Goal: Task Accomplishment & Management: Complete application form

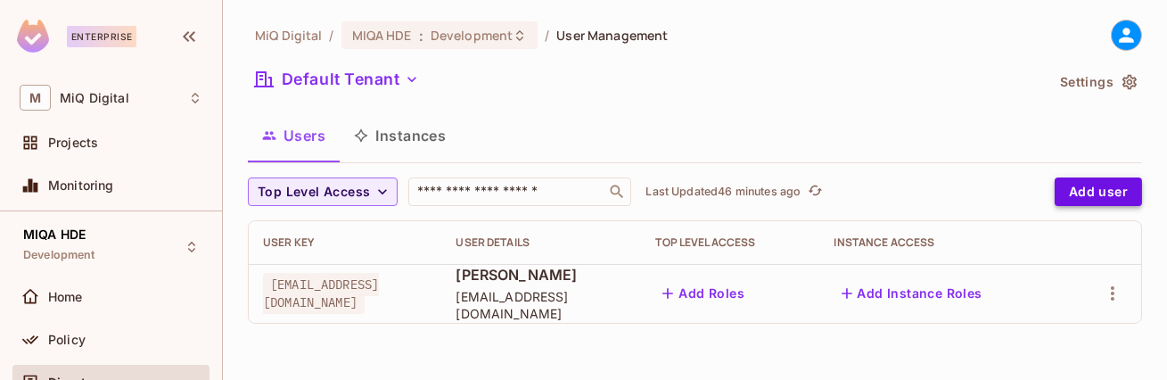
click at [1078, 191] on button "Add user" at bounding box center [1097, 191] width 87 height 29
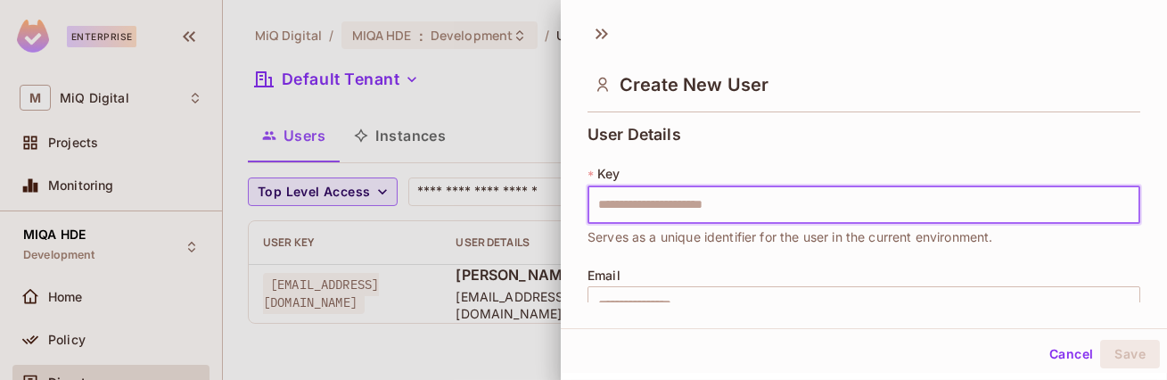
click at [635, 198] on input "text" at bounding box center [863, 204] width 553 height 37
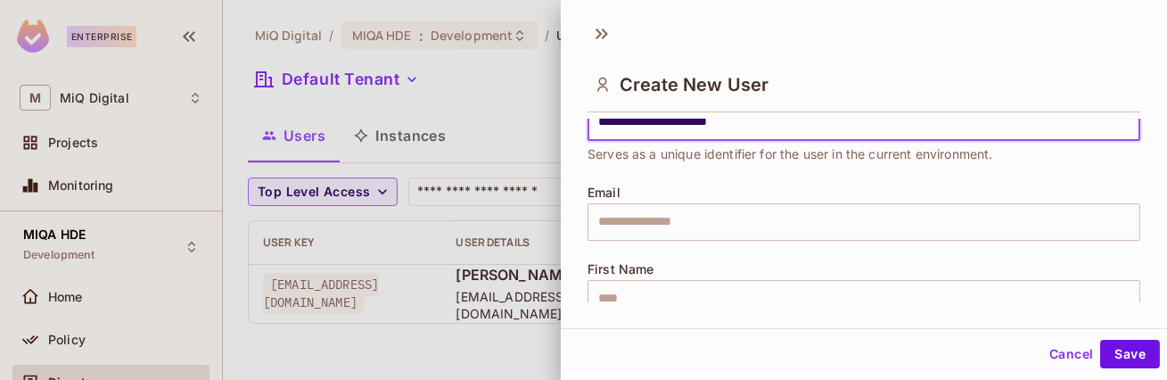
scroll to position [21, 0]
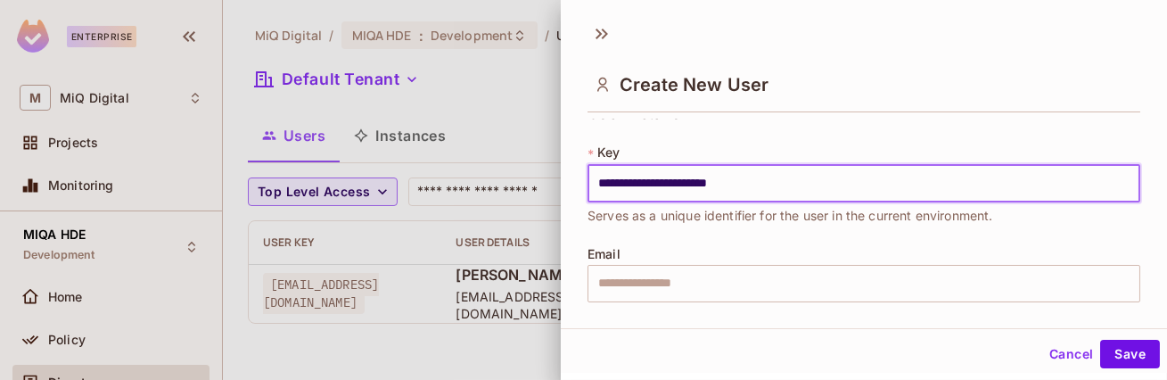
click at [702, 182] on input "**********" at bounding box center [863, 183] width 553 height 37
type input "**********"
click at [671, 279] on input "text" at bounding box center [863, 283] width 553 height 37
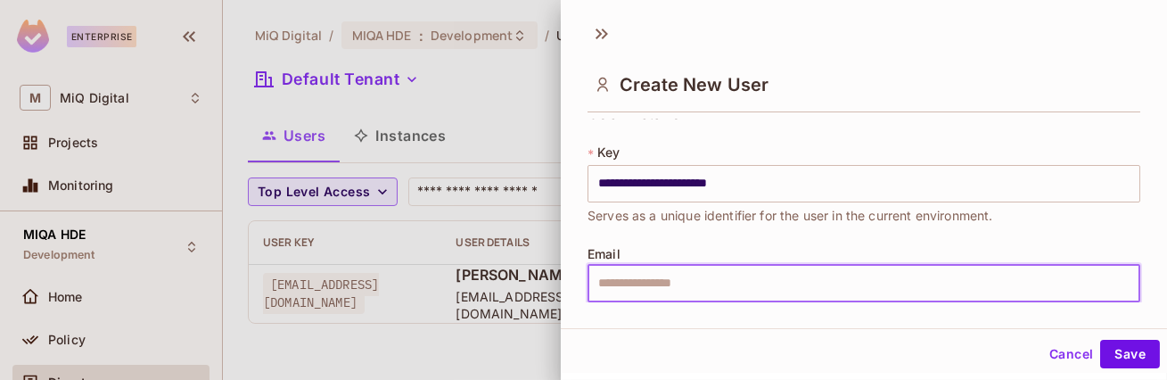
paste input "**********"
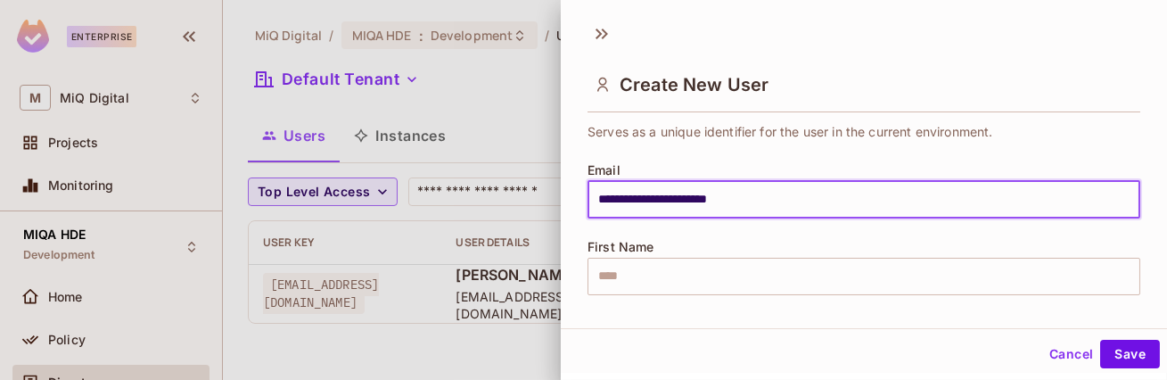
scroll to position [120, 0]
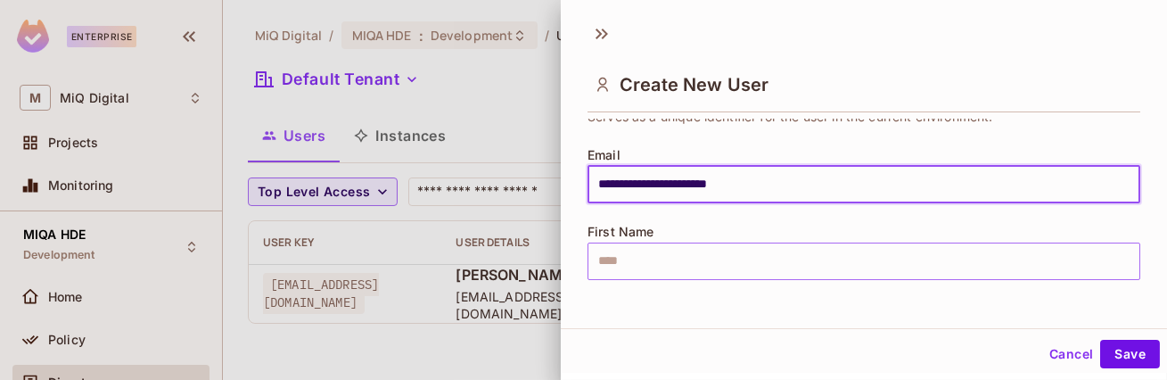
type input "**********"
click at [659, 250] on input "text" at bounding box center [863, 260] width 553 height 37
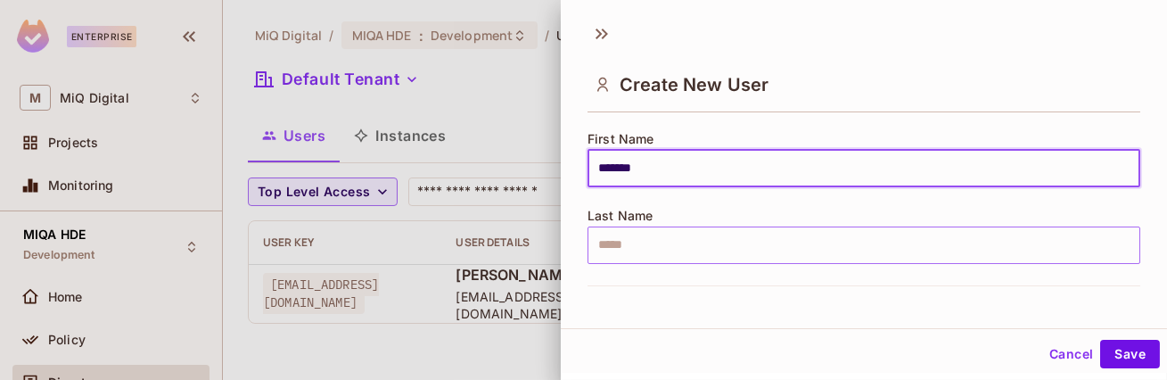
type input "*******"
click at [684, 255] on input "text" at bounding box center [863, 244] width 553 height 37
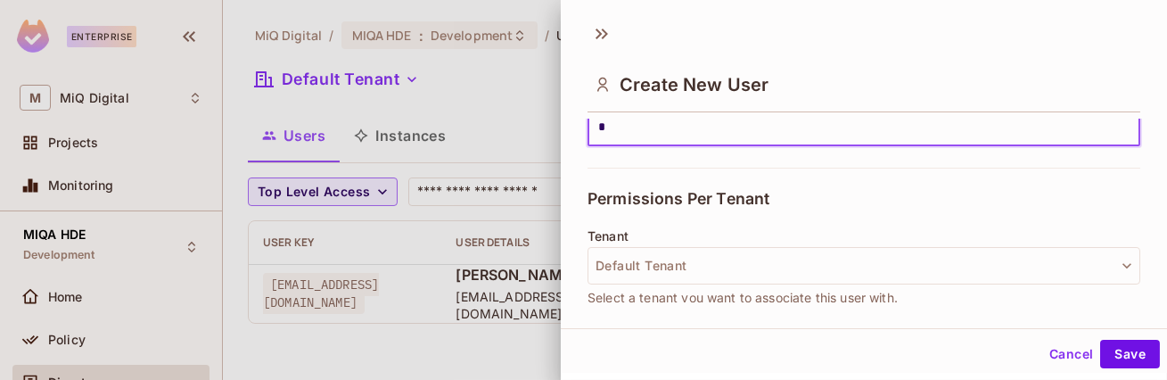
scroll to position [352, 0]
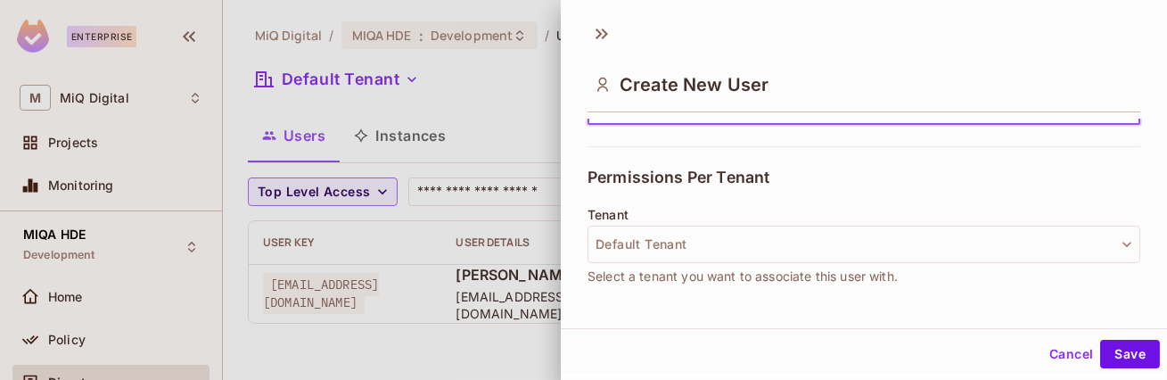
type input "*"
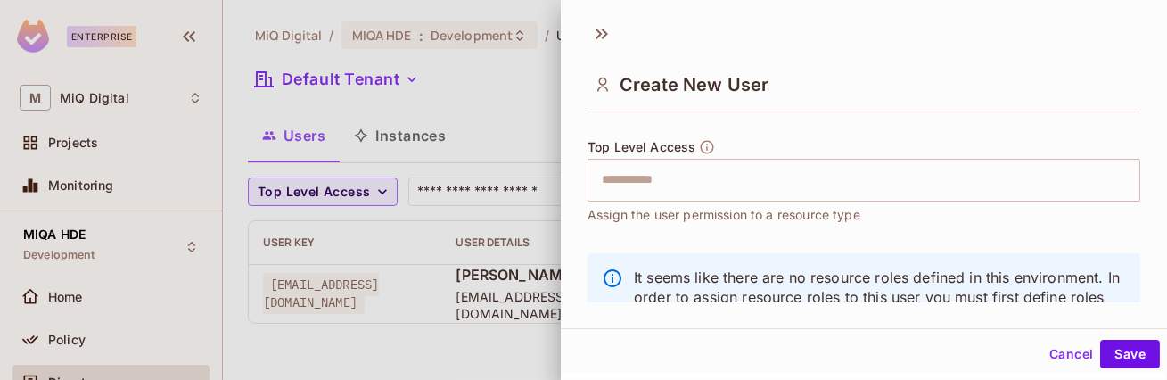
scroll to position [583, 0]
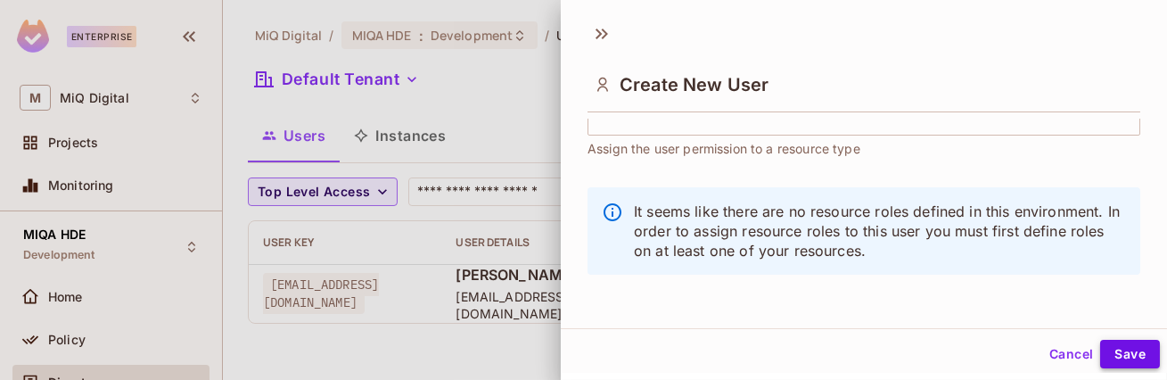
click at [1122, 351] on button "Save" at bounding box center [1130, 354] width 60 height 29
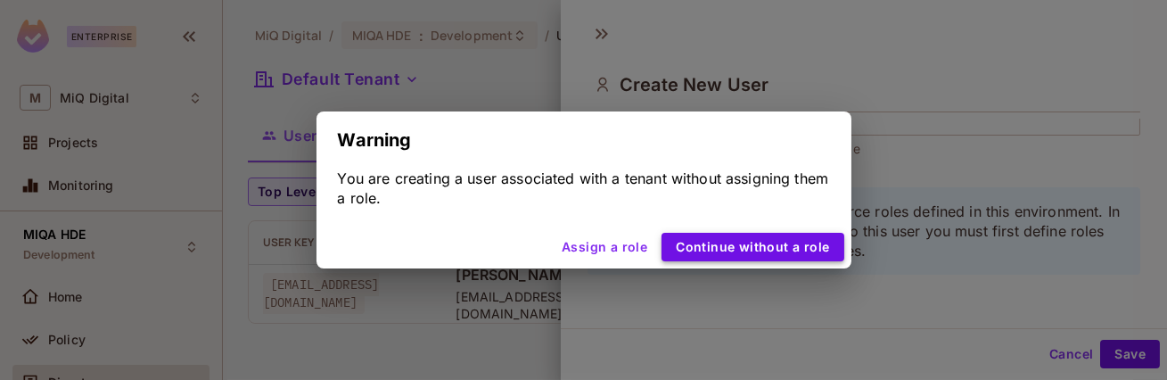
click at [777, 254] on button "Continue without a role" at bounding box center [752, 247] width 182 height 29
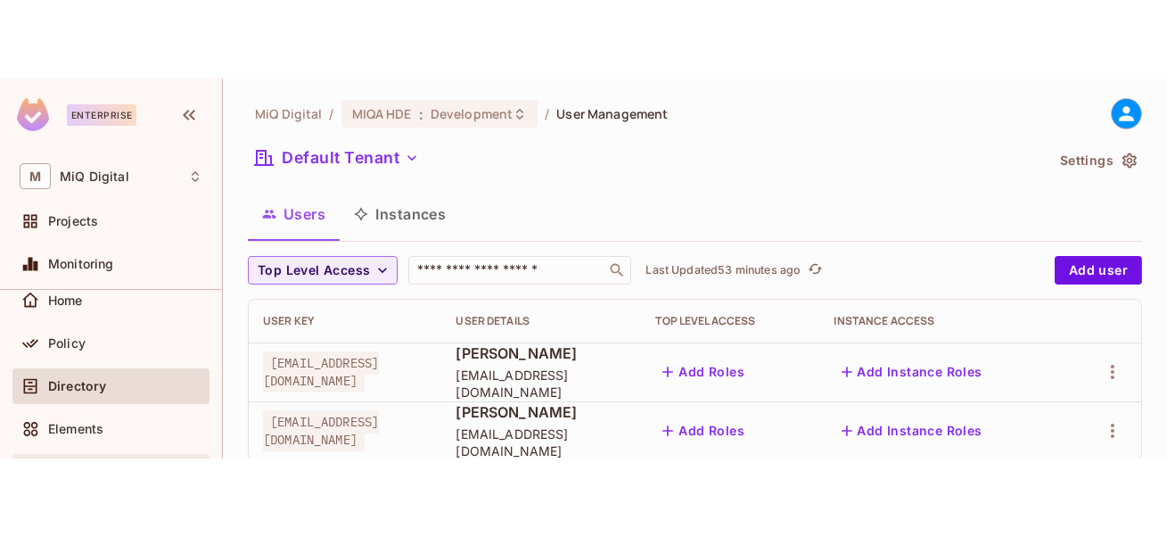
scroll to position [61, 0]
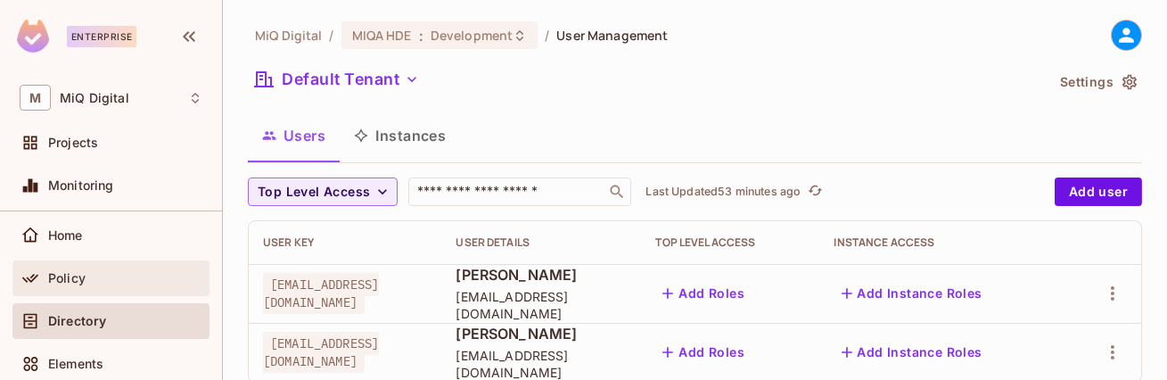
click at [88, 278] on div "Policy" at bounding box center [125, 278] width 154 height 14
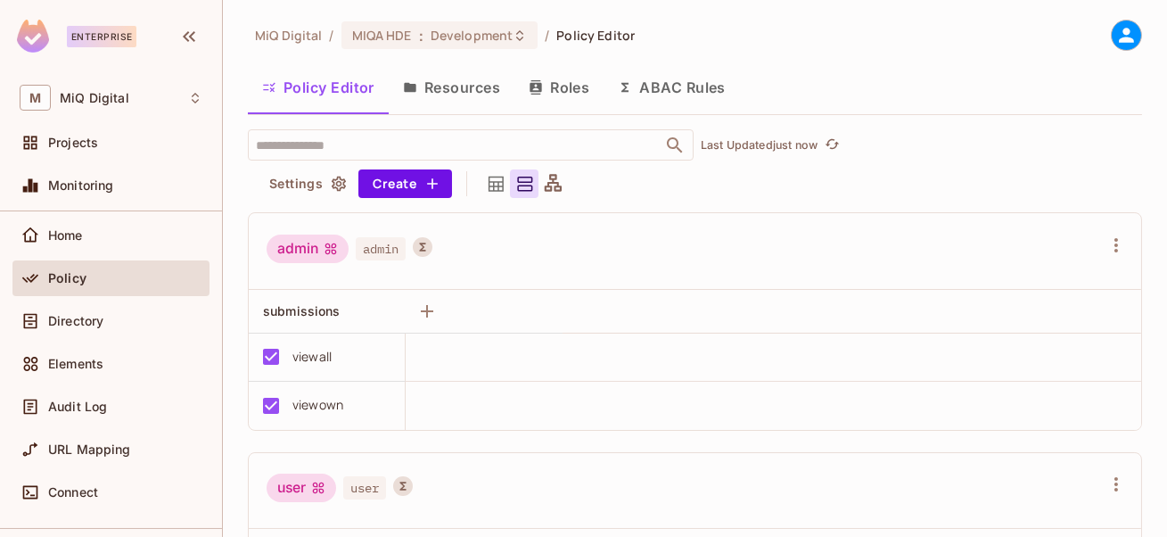
click at [650, 90] on button "ABAC Rules" at bounding box center [671, 87] width 136 height 45
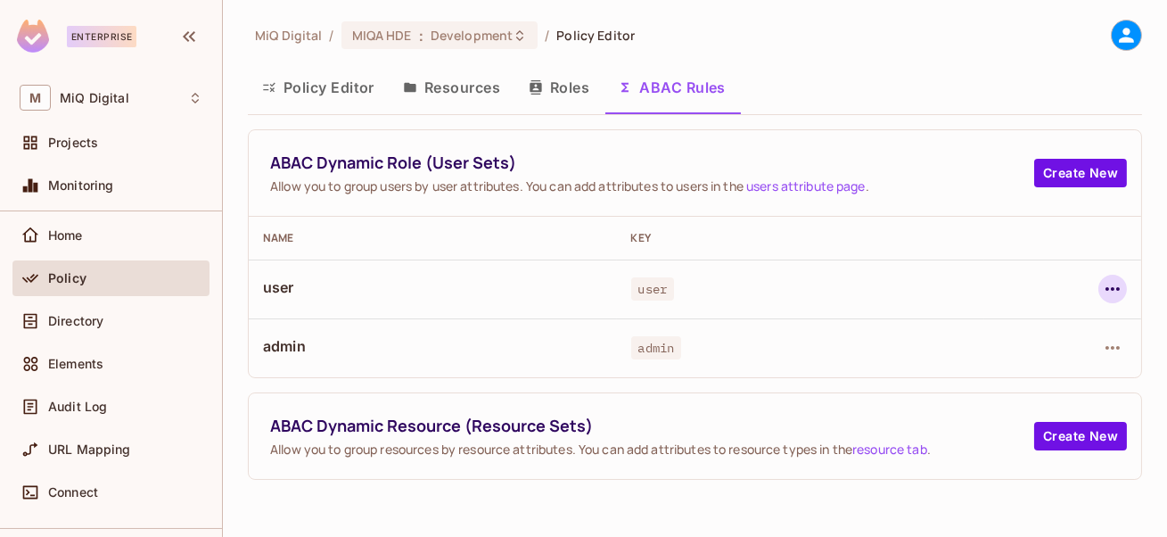
click at [1110, 285] on icon "button" at bounding box center [1112, 288] width 21 height 21
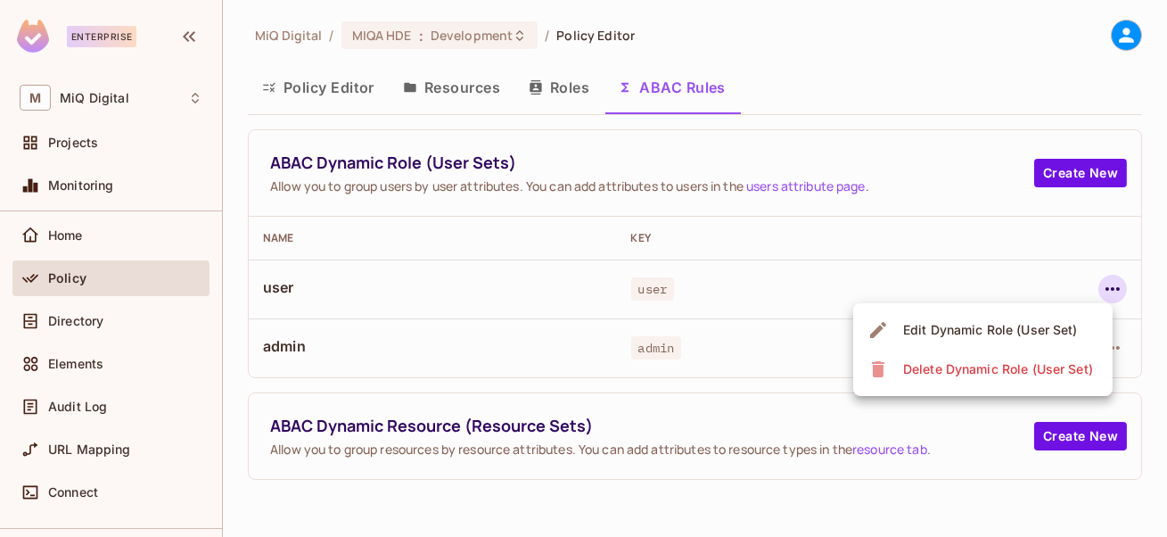
click at [964, 325] on div "Edit Dynamic Role (User Set)" at bounding box center [990, 330] width 175 height 18
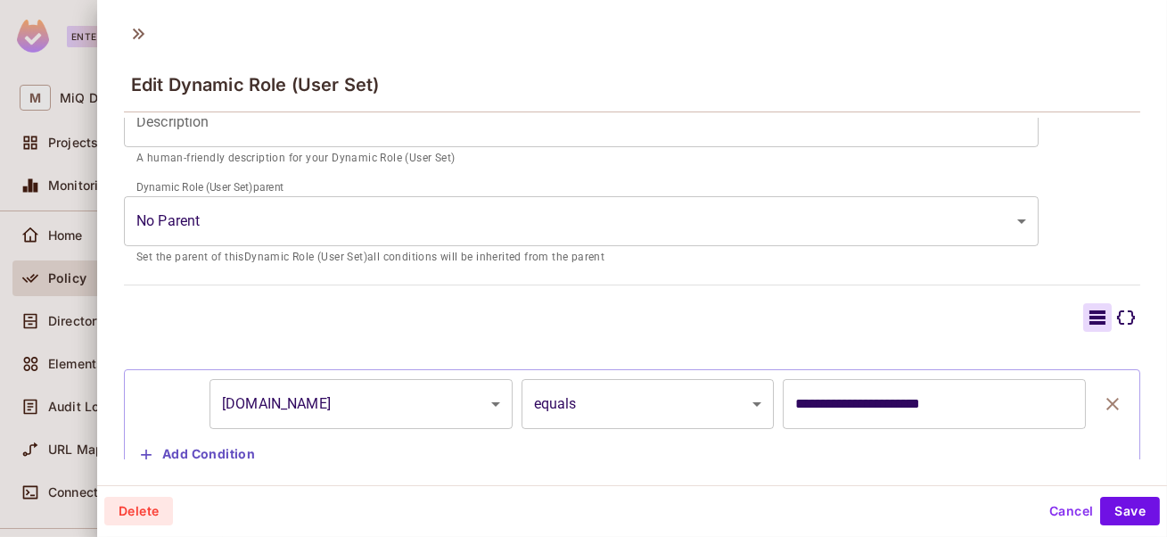
scroll to position [305, 0]
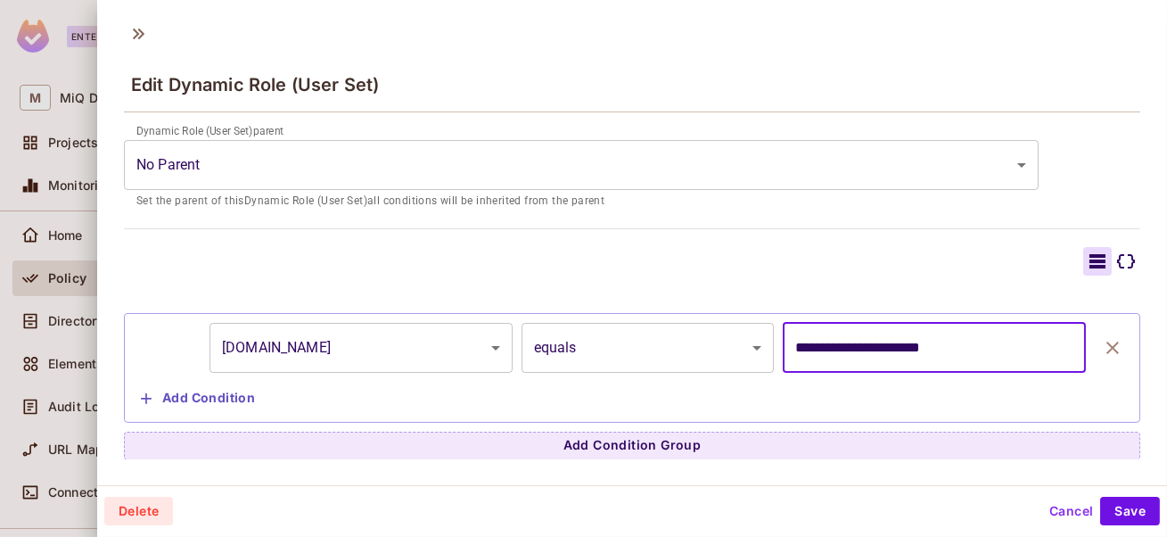
click at [869, 347] on input "**********" at bounding box center [933, 348] width 303 height 50
drag, startPoint x: 869, startPoint y: 347, endPoint x: 766, endPoint y: 347, distance: 103.4
click at [766, 347] on div "**********" at bounding box center [632, 348] width 996 height 50
type input "**********"
click at [629, 329] on body "Enterprise M MiQ Digital Projects Monitoring MIQA HDE Development Home Policy D…" at bounding box center [583, 268] width 1167 height 537
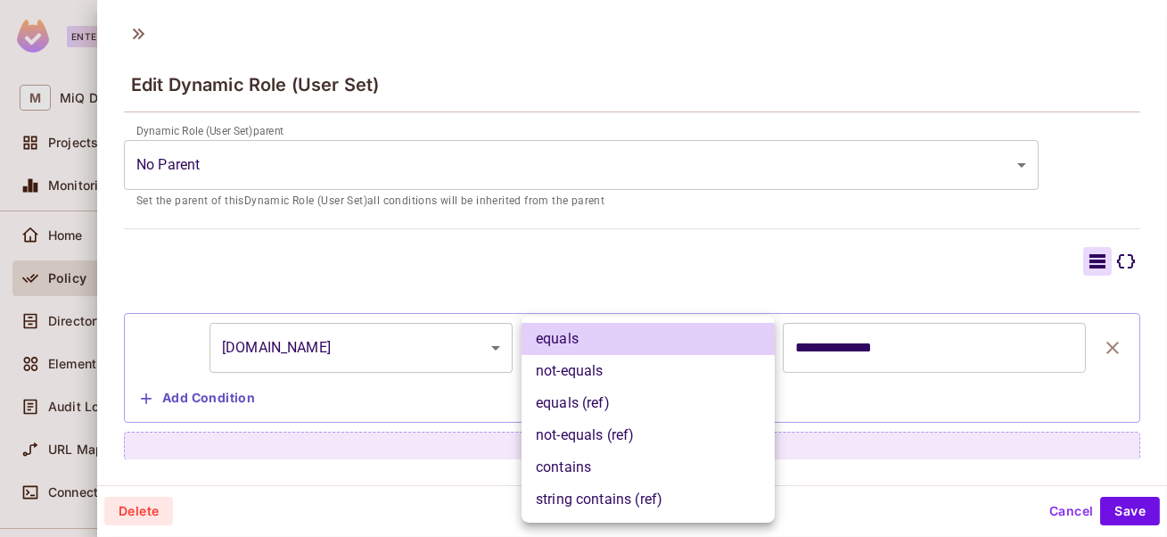
click at [589, 468] on li "contains" at bounding box center [647, 467] width 253 height 32
type input "********"
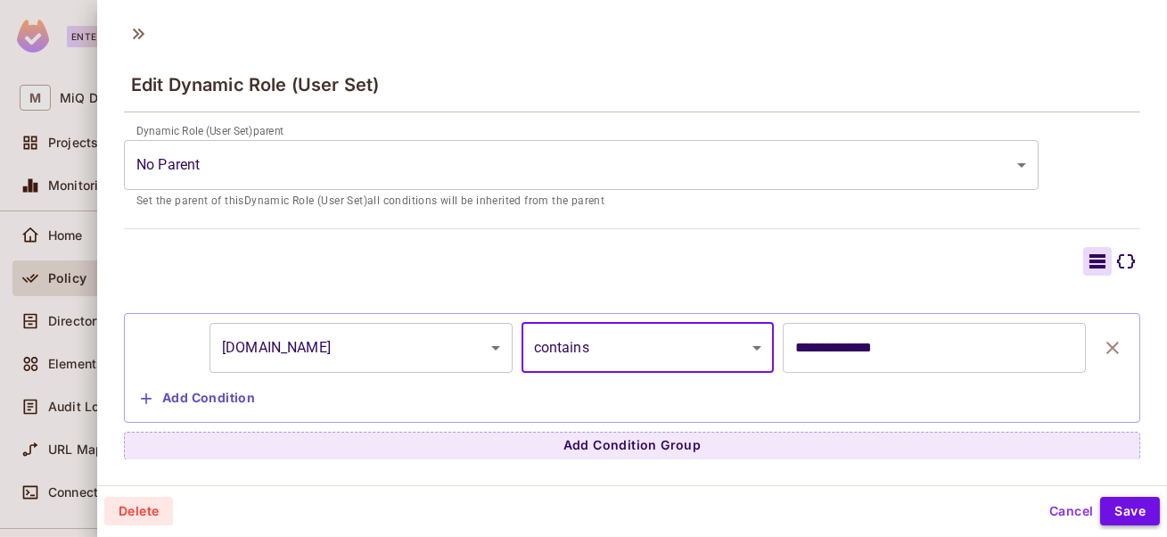
click at [1124, 510] on button "Save" at bounding box center [1130, 510] width 60 height 29
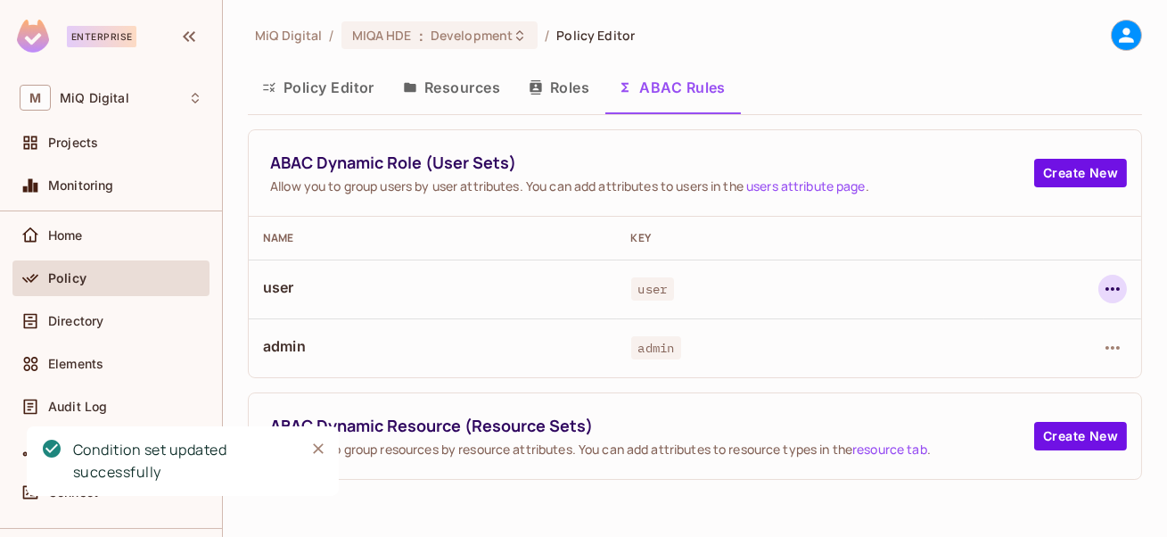
click at [1111, 284] on icon "button" at bounding box center [1112, 288] width 21 height 21
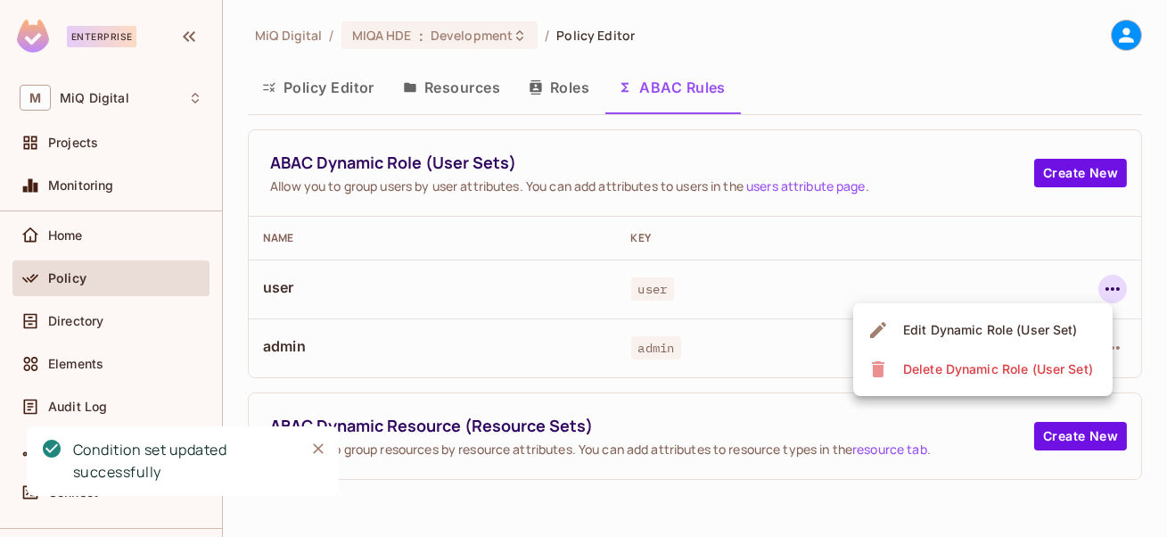
click at [955, 324] on div "Edit Dynamic Role (User Set)" at bounding box center [990, 330] width 175 height 18
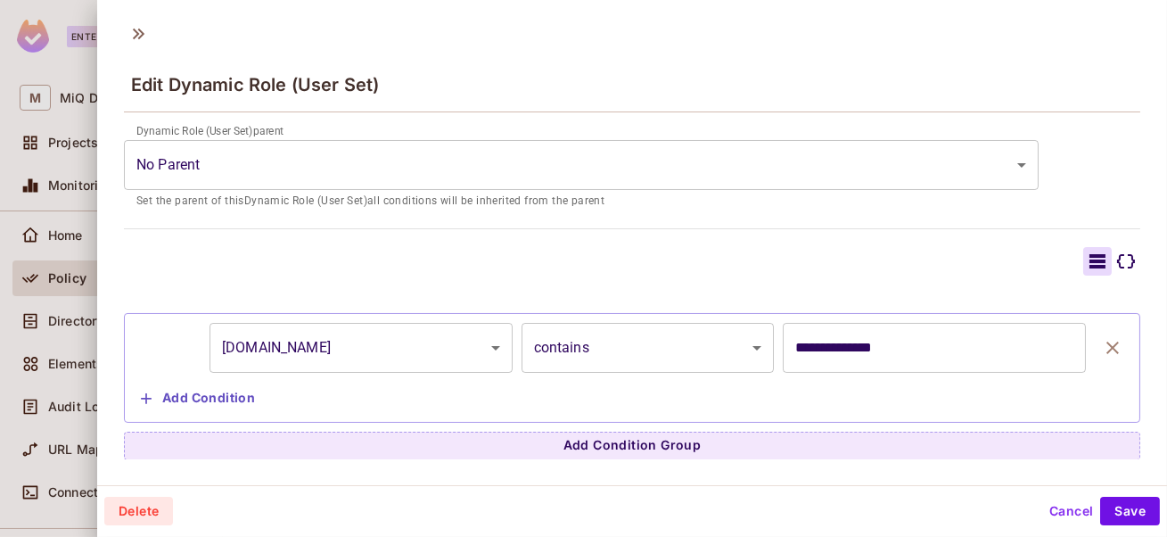
click at [1119, 496] on div "Delete Cancel Save" at bounding box center [631, 510] width 1069 height 43
click at [1113, 510] on button "Save" at bounding box center [1130, 510] width 60 height 29
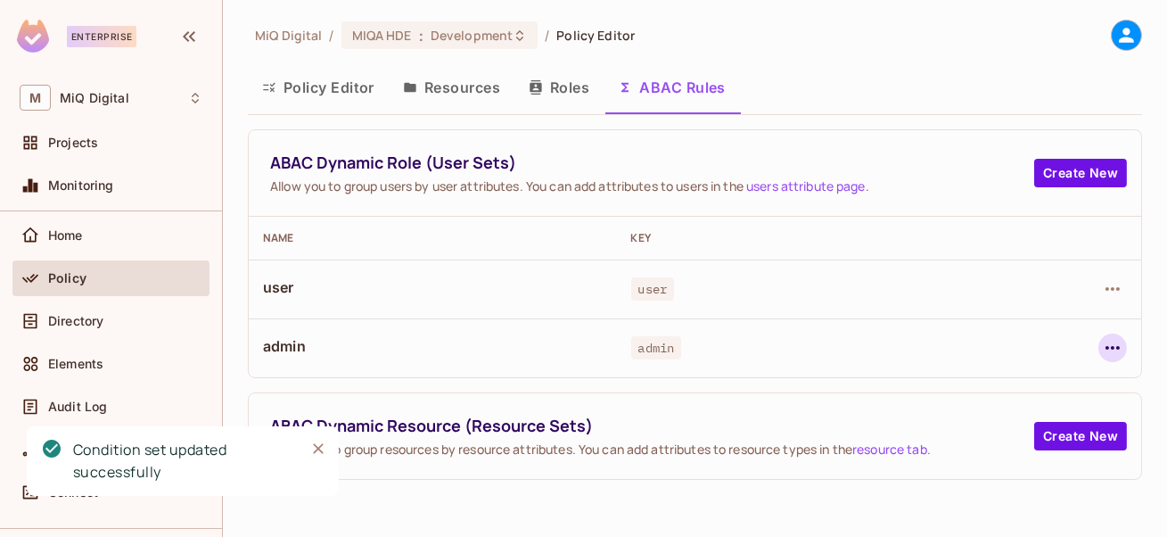
click at [1110, 346] on icon "button" at bounding box center [1112, 348] width 14 height 4
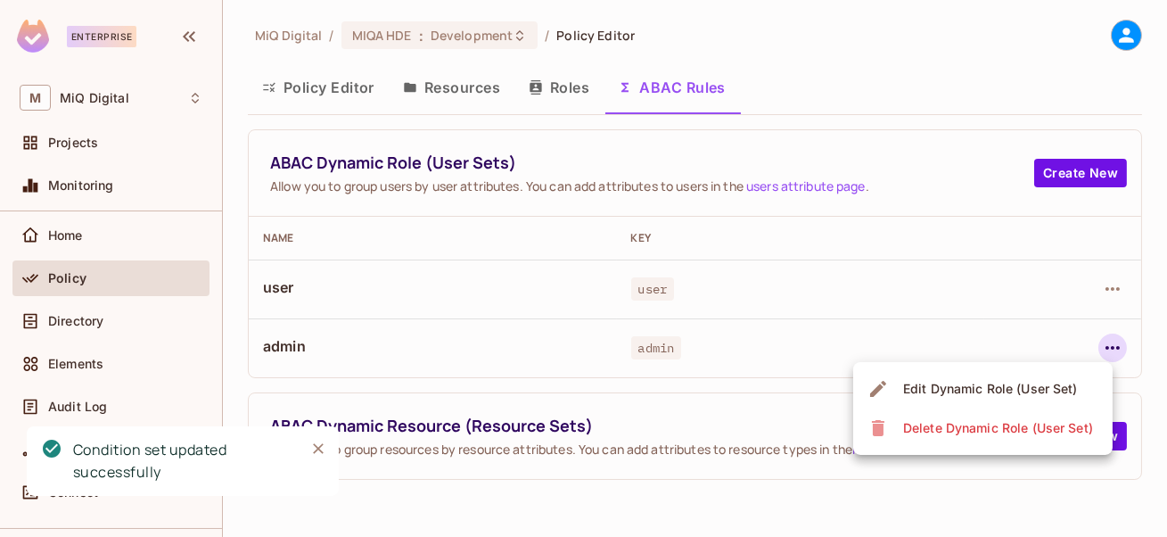
click at [948, 378] on span "Edit Dynamic Role (User Set)" at bounding box center [989, 388] width 185 height 29
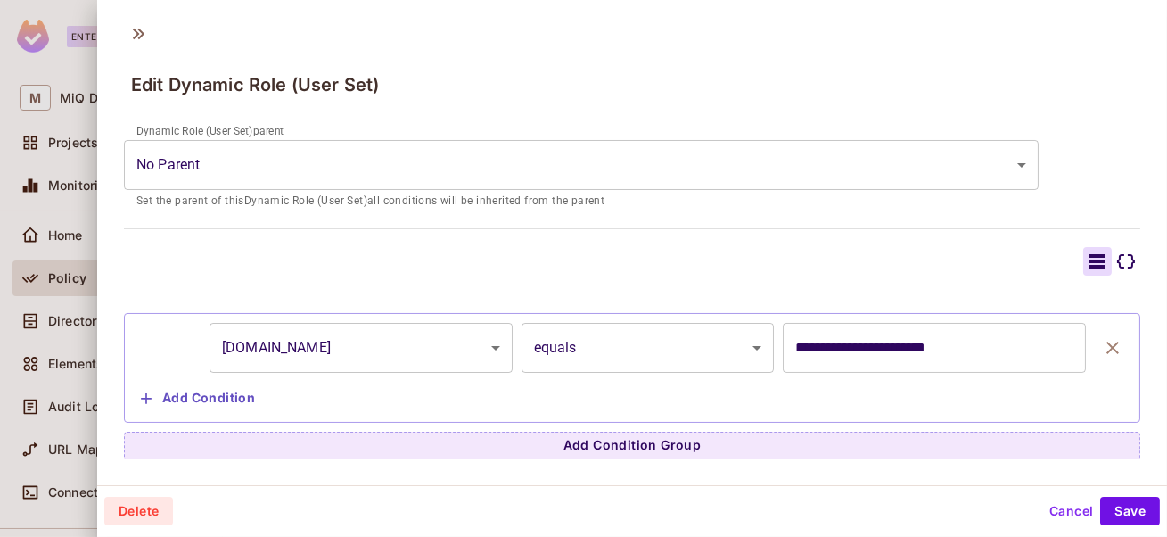
click at [1055, 502] on button "Cancel" at bounding box center [1071, 510] width 58 height 29
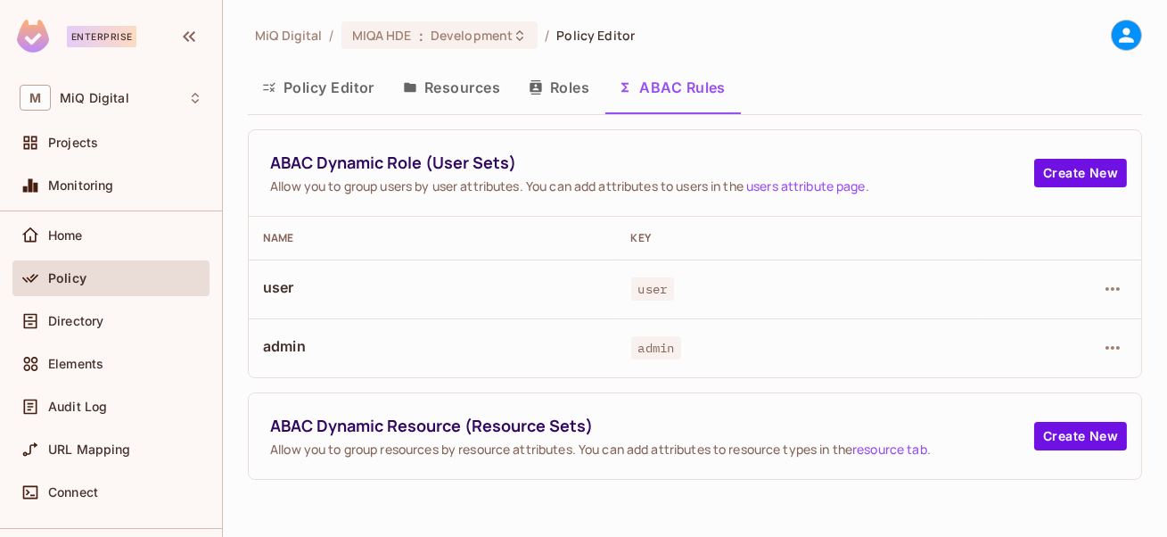
click at [569, 87] on button "Roles" at bounding box center [558, 87] width 89 height 45
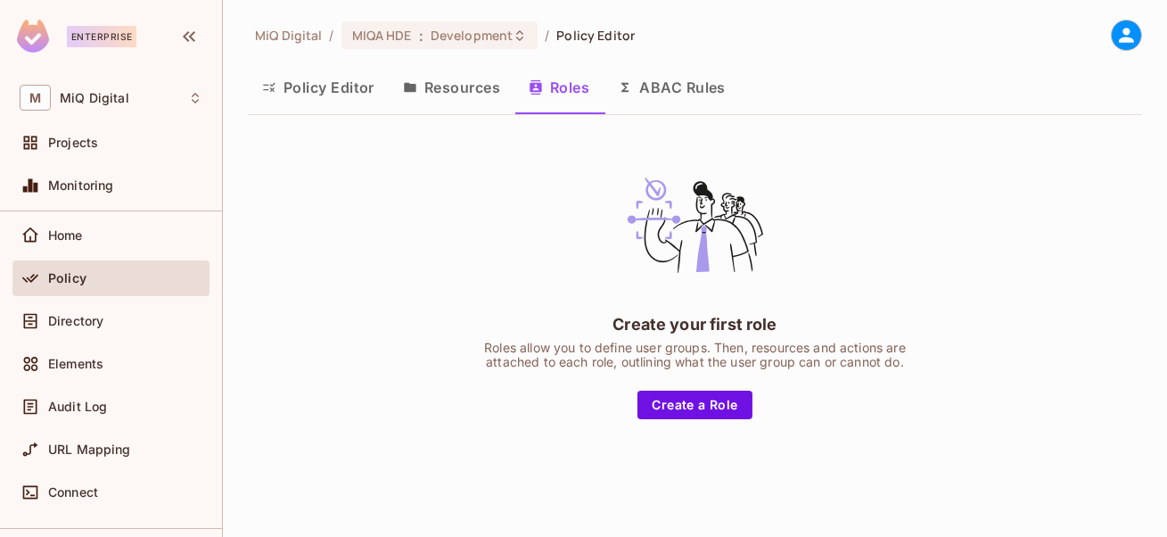
click at [685, 93] on button "ABAC Rules" at bounding box center [671, 87] width 136 height 45
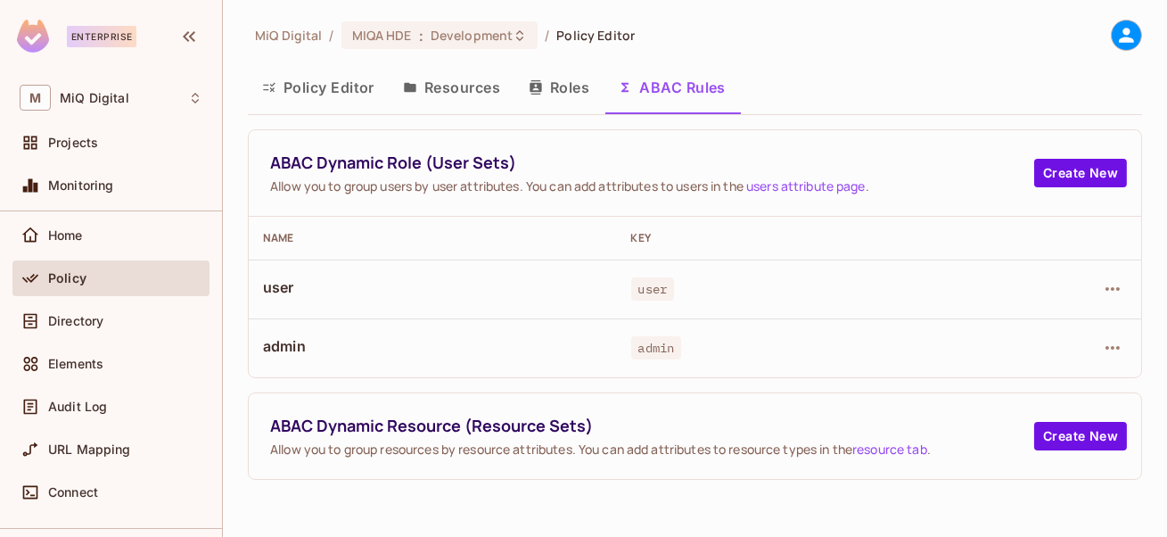
click at [348, 74] on button "Policy Editor" at bounding box center [318, 87] width 141 height 45
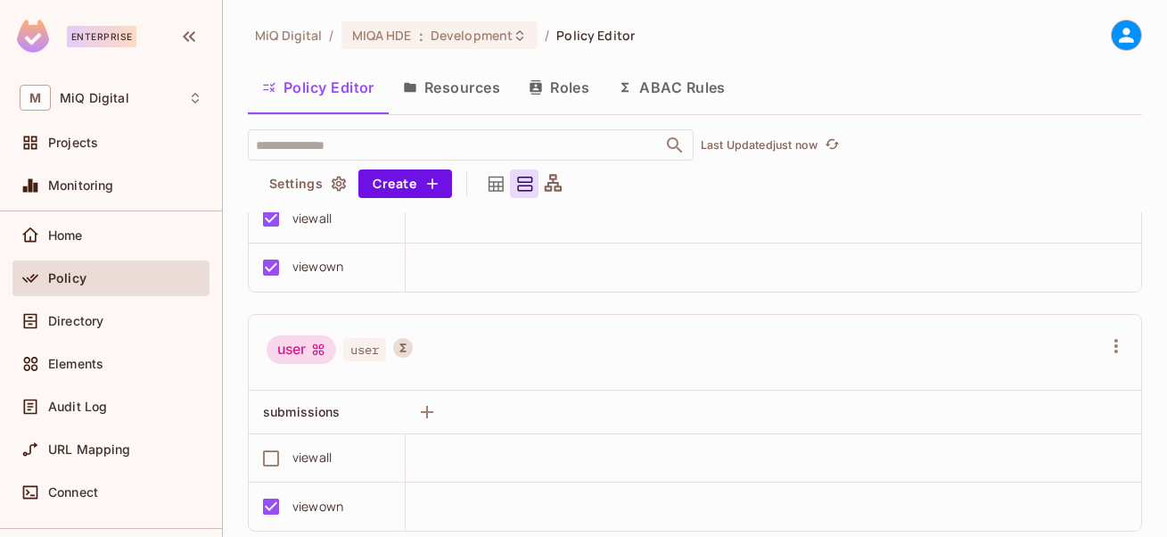
scroll to position [38, 0]
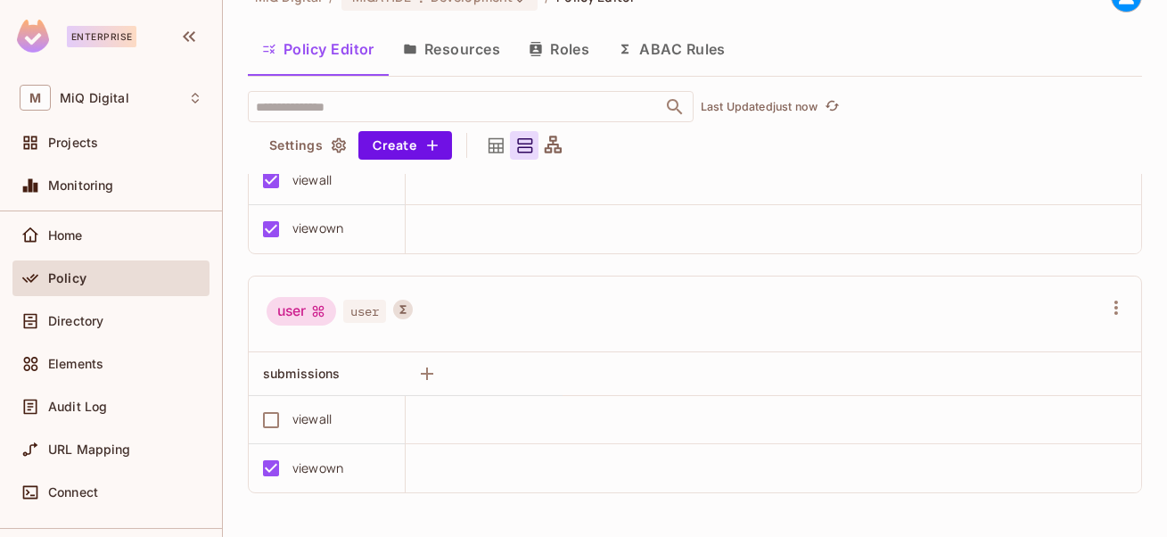
click at [653, 43] on button "ABAC Rules" at bounding box center [671, 49] width 136 height 45
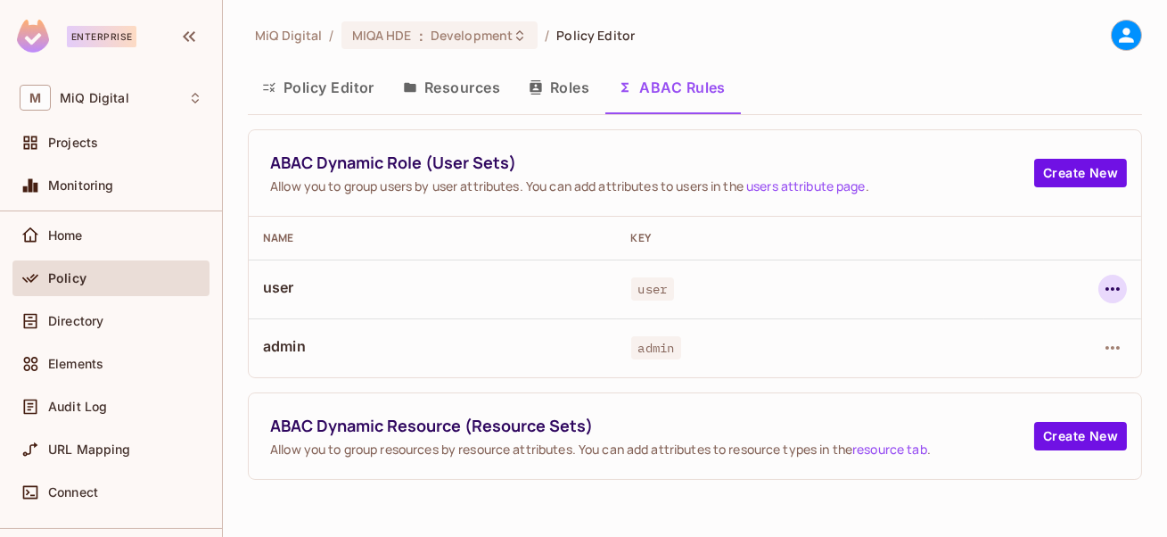
click at [1112, 287] on icon "button" at bounding box center [1112, 289] width 14 height 4
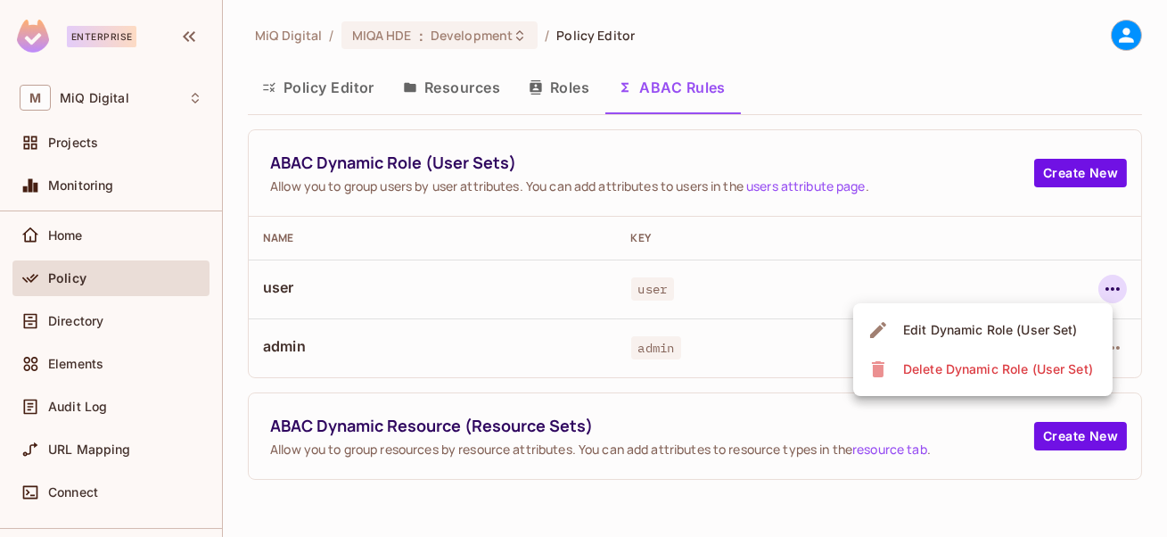
click at [975, 325] on div "Edit Dynamic Role (User Set)" at bounding box center [990, 330] width 175 height 18
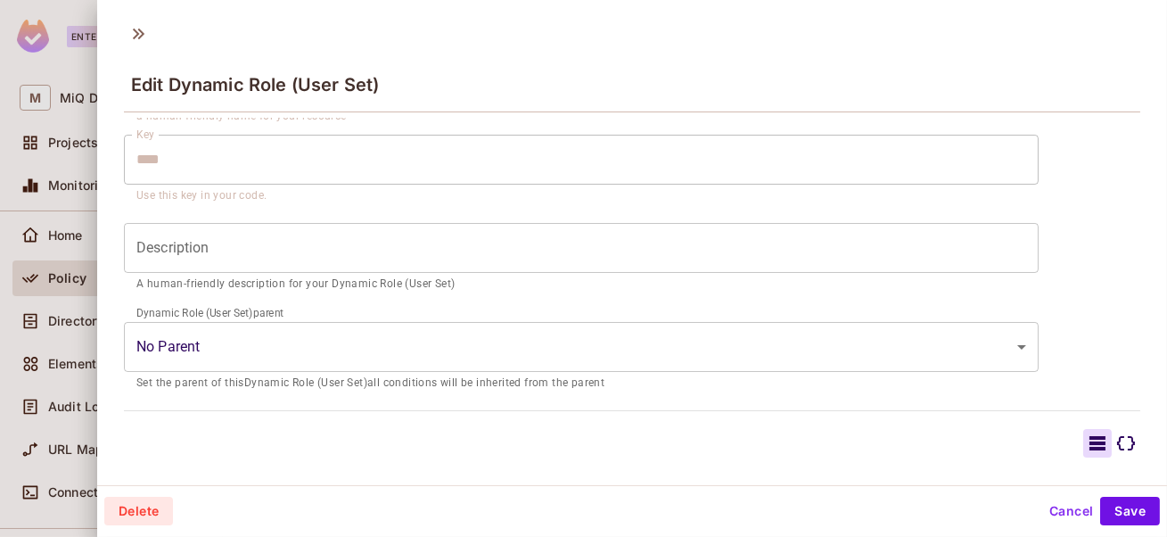
scroll to position [120, 0]
click at [37, 164] on div at bounding box center [583, 268] width 1167 height 537
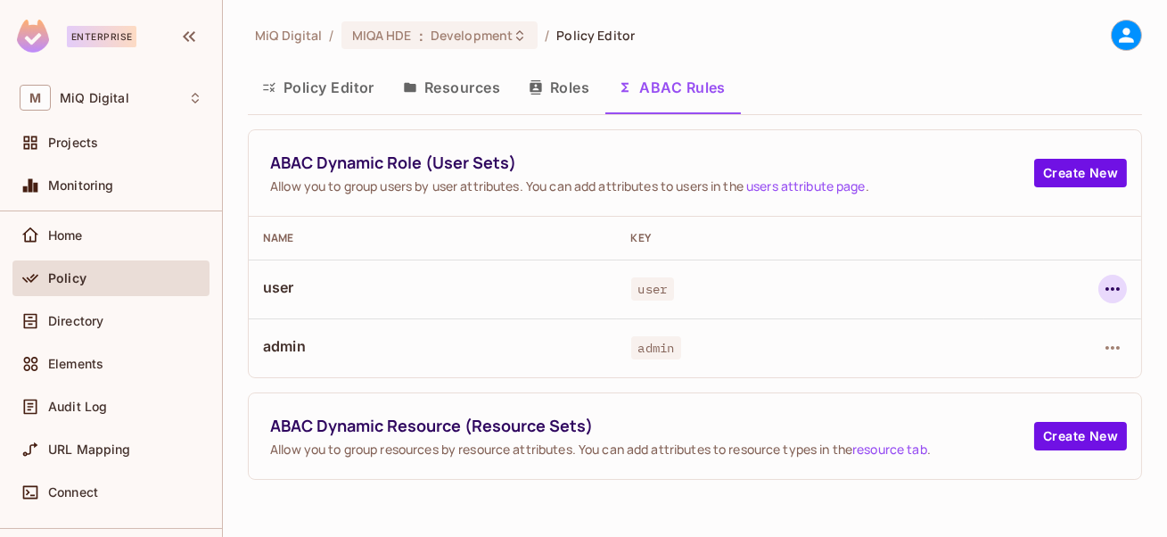
click at [1124, 294] on button "button" at bounding box center [1112, 288] width 29 height 29
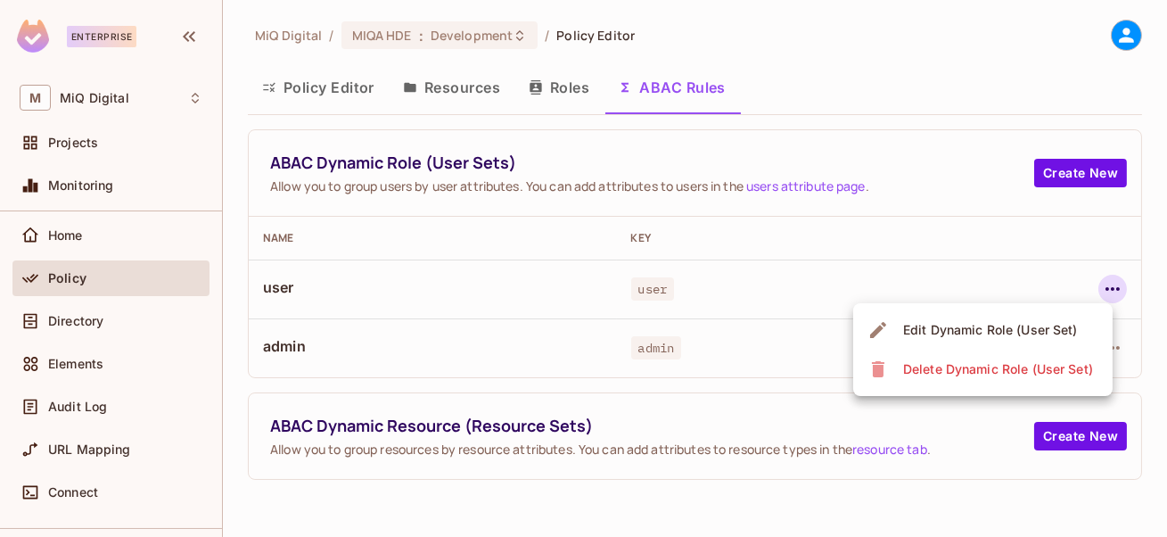
click at [947, 325] on div "Edit Dynamic Role (User Set)" at bounding box center [990, 330] width 175 height 18
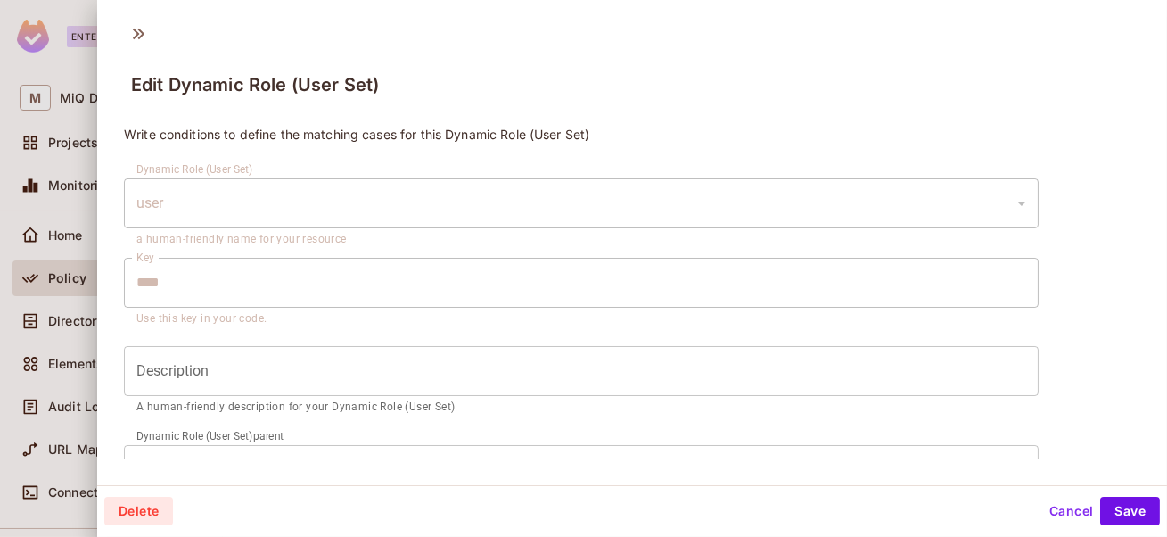
scroll to position [305, 0]
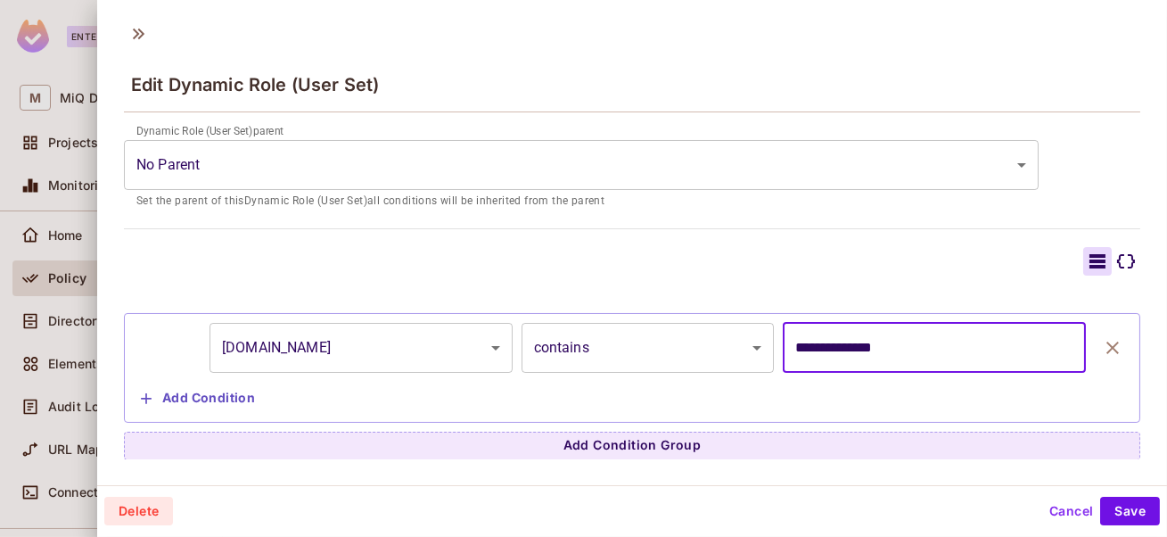
drag, startPoint x: 900, startPoint y: 351, endPoint x: 647, endPoint y: 316, distance: 255.5
click at [647, 316] on div "**********" at bounding box center [632, 368] width 1016 height 110
click at [807, 347] on input "**********" at bounding box center [933, 348] width 303 height 50
type input "**********"
click at [1135, 512] on button "Save" at bounding box center [1130, 510] width 60 height 29
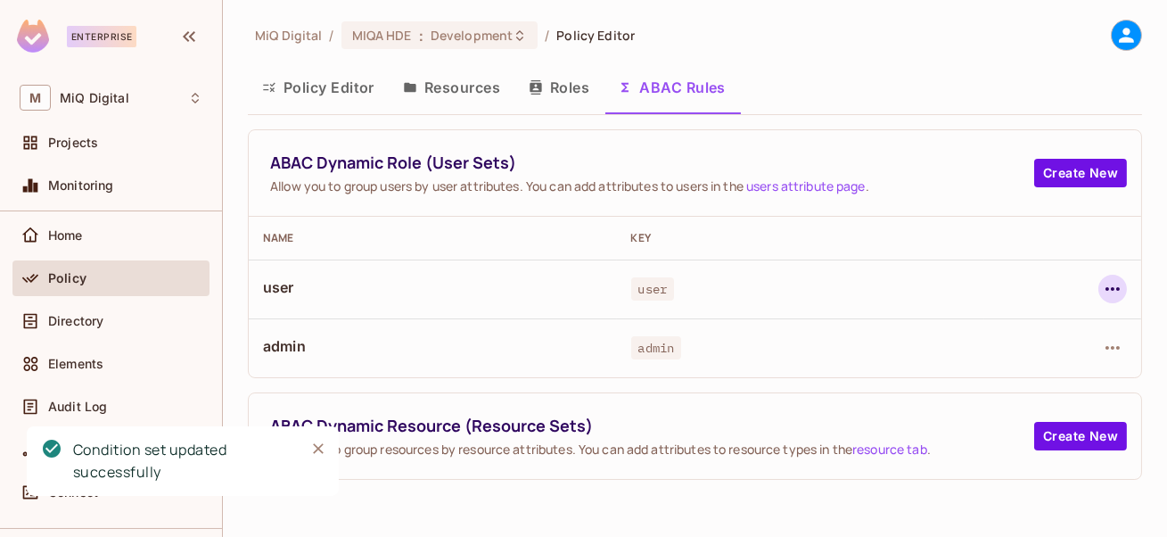
click at [1102, 292] on icon "button" at bounding box center [1112, 288] width 21 height 21
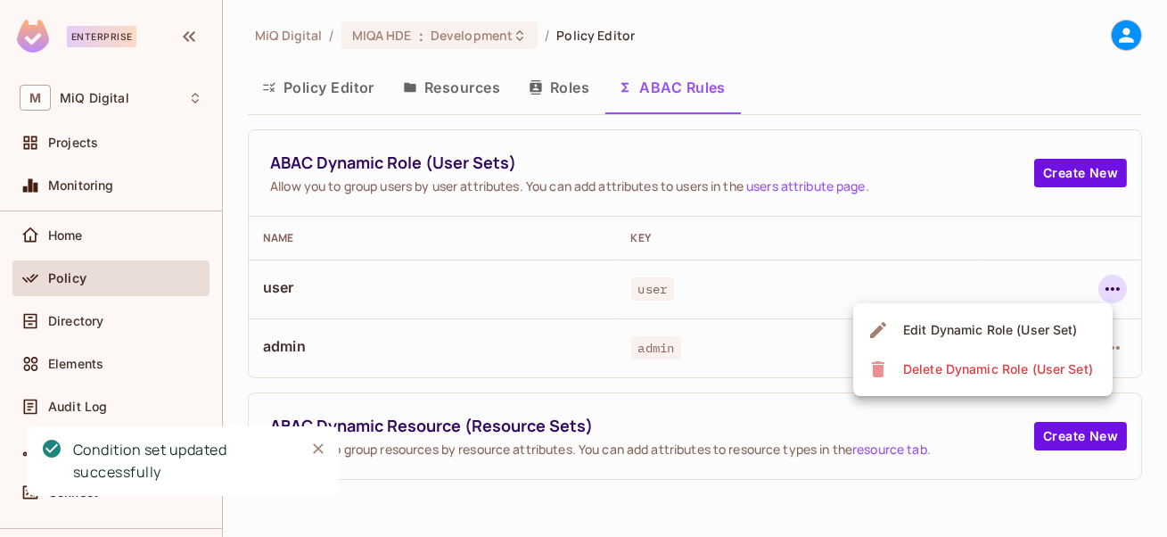
click at [973, 325] on div "Edit Dynamic Role (User Set)" at bounding box center [990, 330] width 175 height 18
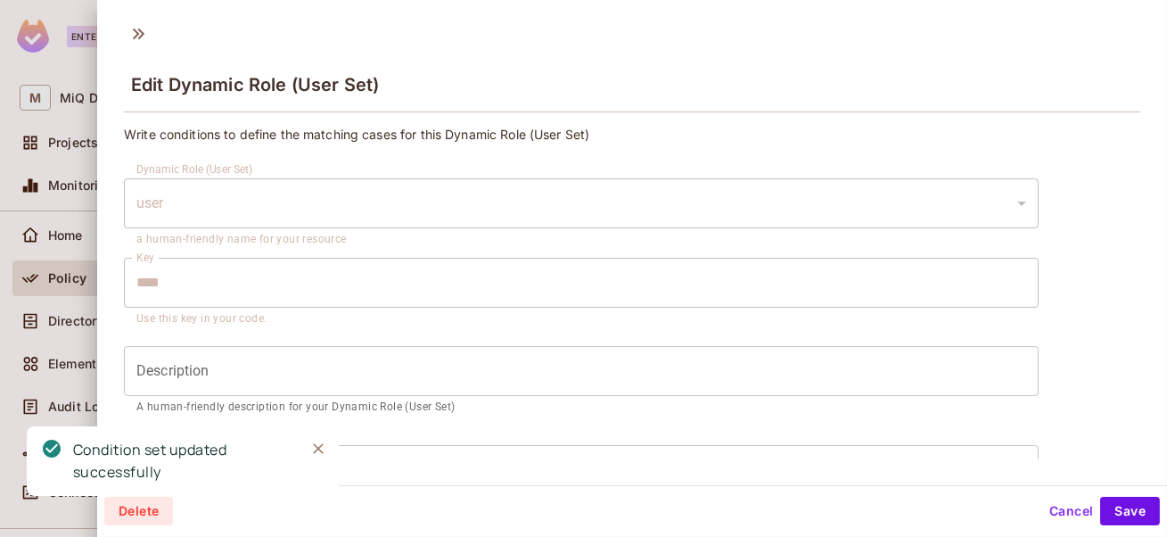
click at [1073, 519] on button "Cancel" at bounding box center [1071, 510] width 58 height 29
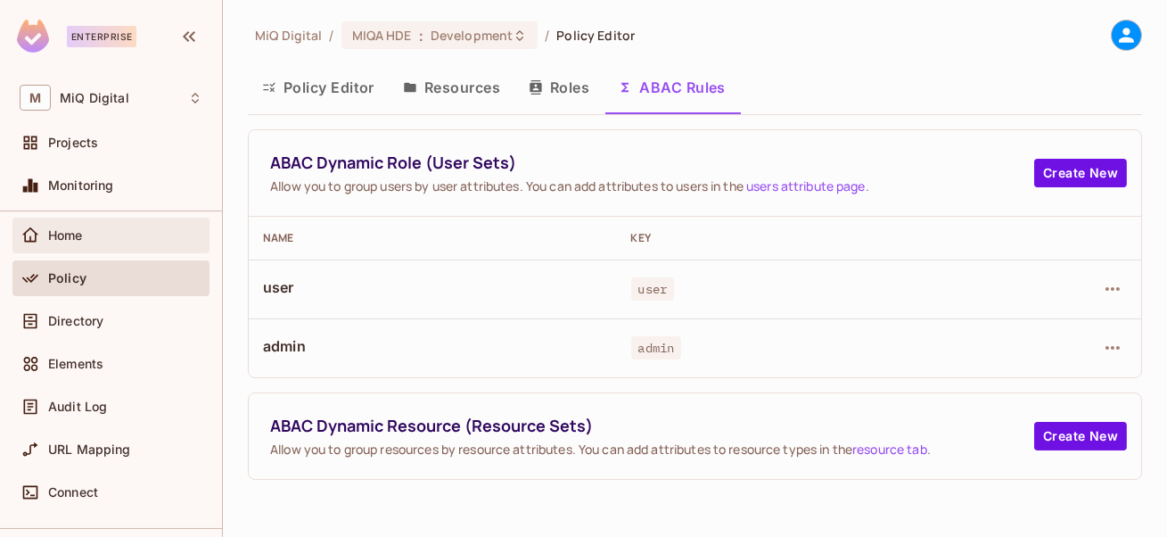
click at [107, 244] on div "Home" at bounding box center [111, 235] width 183 height 21
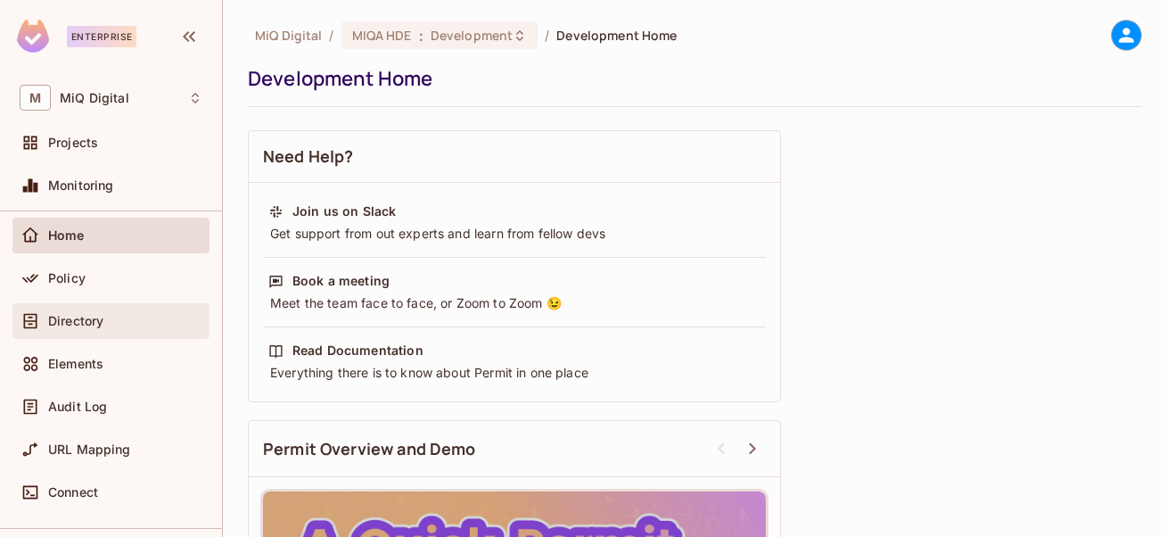
click at [99, 319] on span "Directory" at bounding box center [75, 321] width 55 height 14
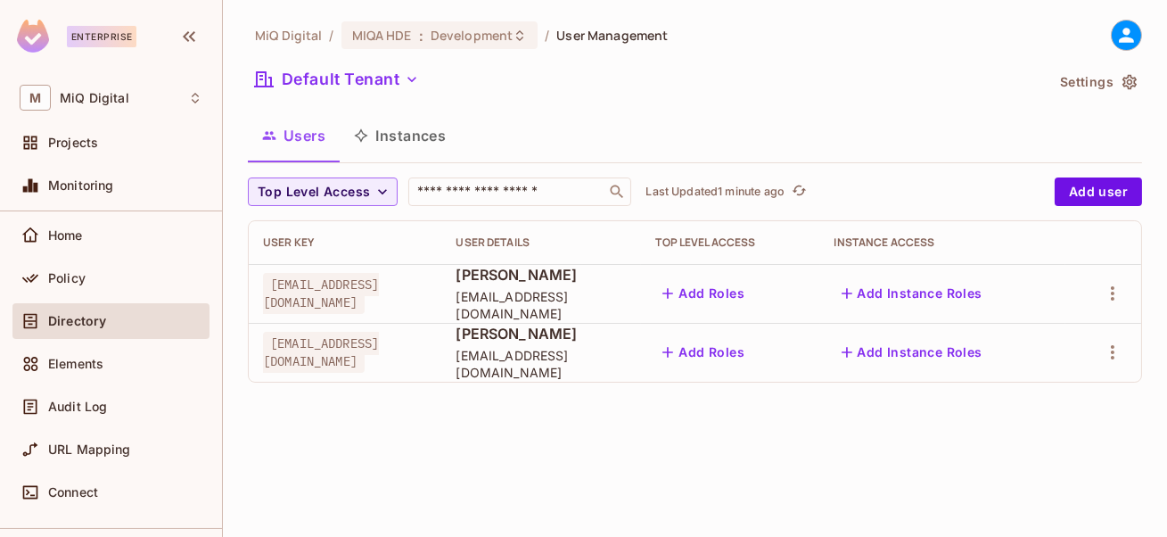
click at [406, 130] on button "Instances" at bounding box center [400, 135] width 120 height 45
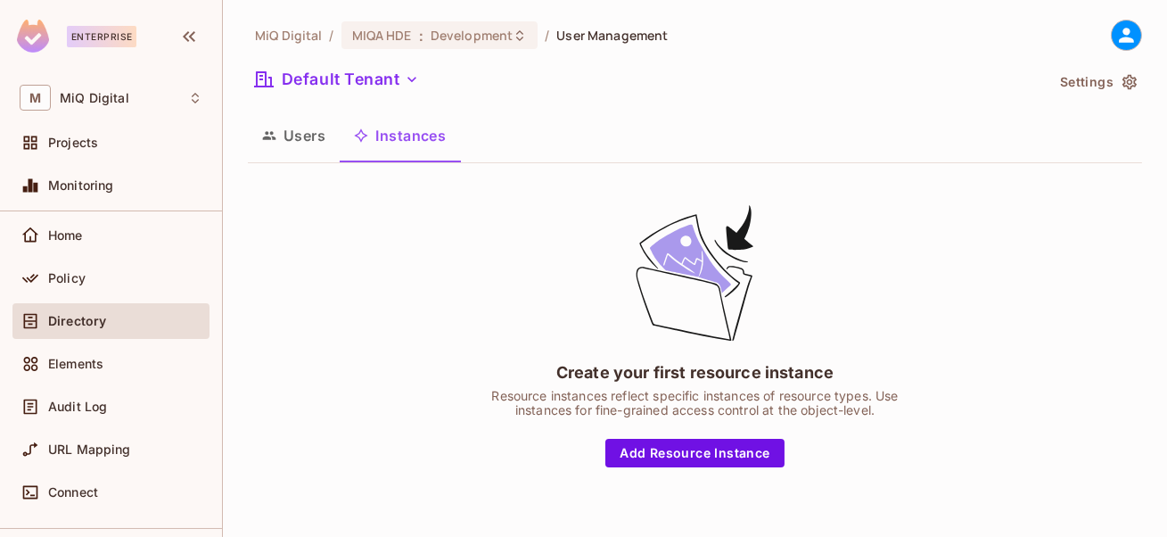
click at [304, 139] on button "Users" at bounding box center [294, 135] width 92 height 45
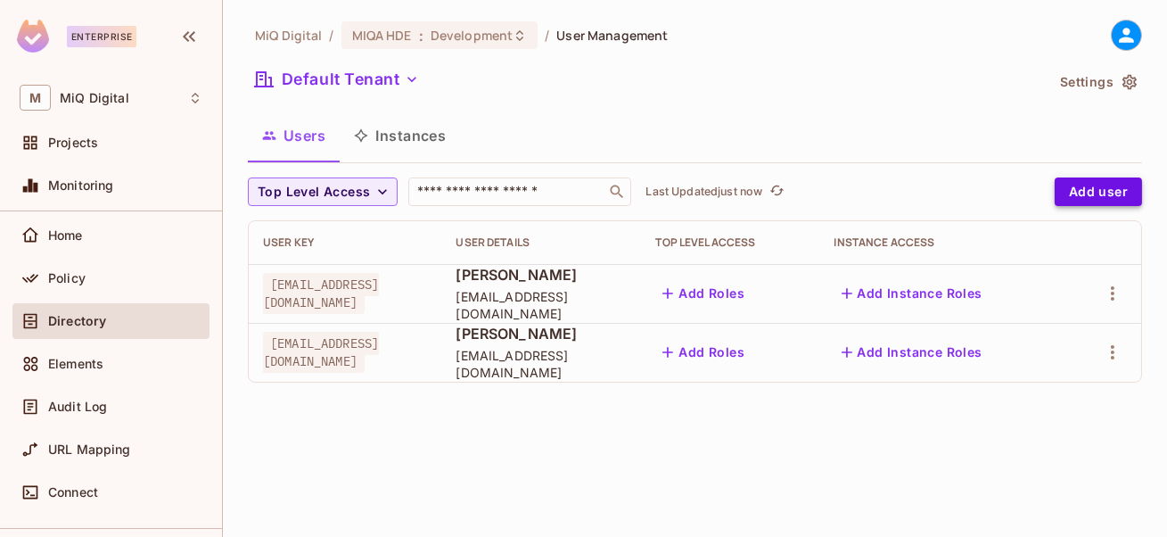
click at [1073, 188] on button "Add user" at bounding box center [1097, 191] width 87 height 29
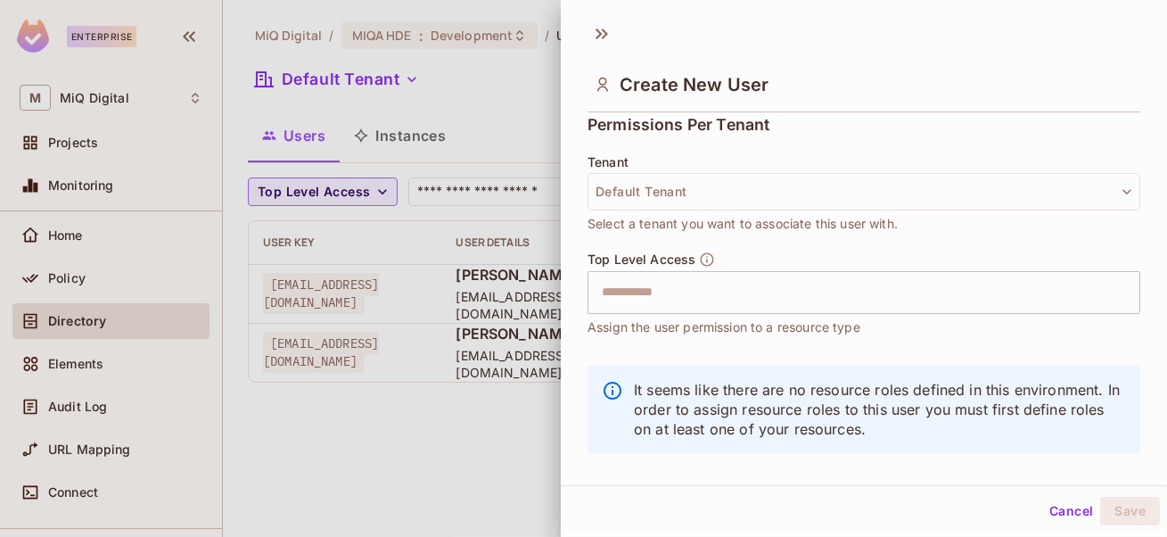
scroll to position [426, 0]
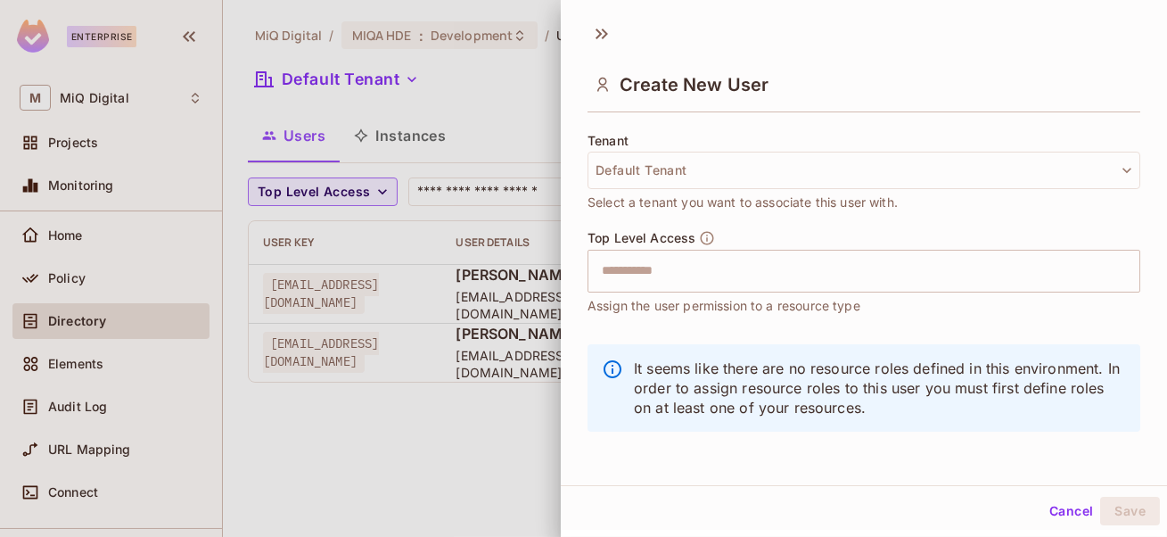
click at [403, 348] on div at bounding box center [583, 268] width 1167 height 537
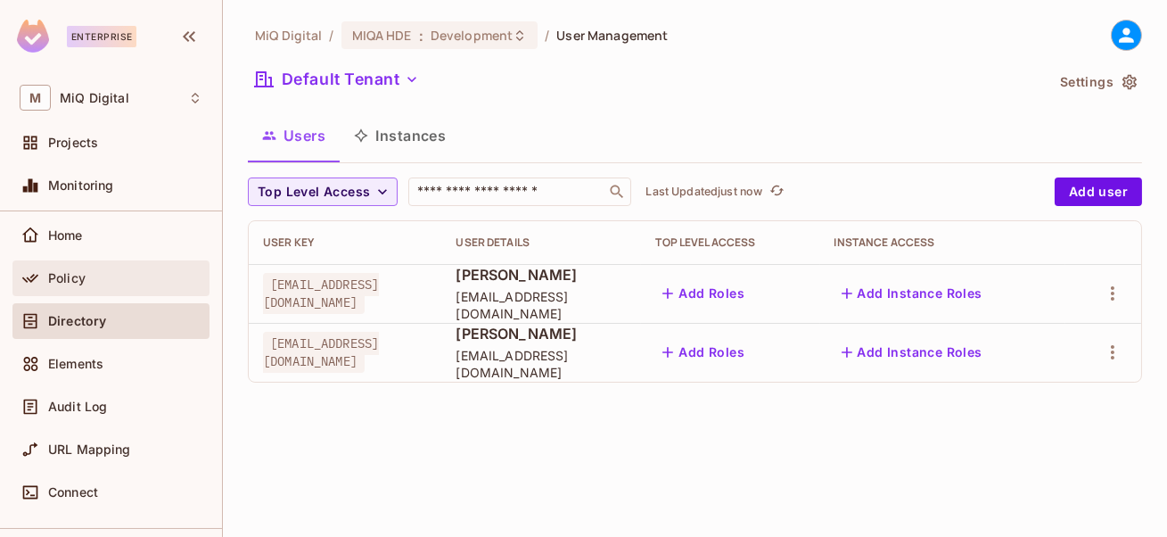
click at [103, 274] on div "Policy" at bounding box center [125, 278] width 154 height 14
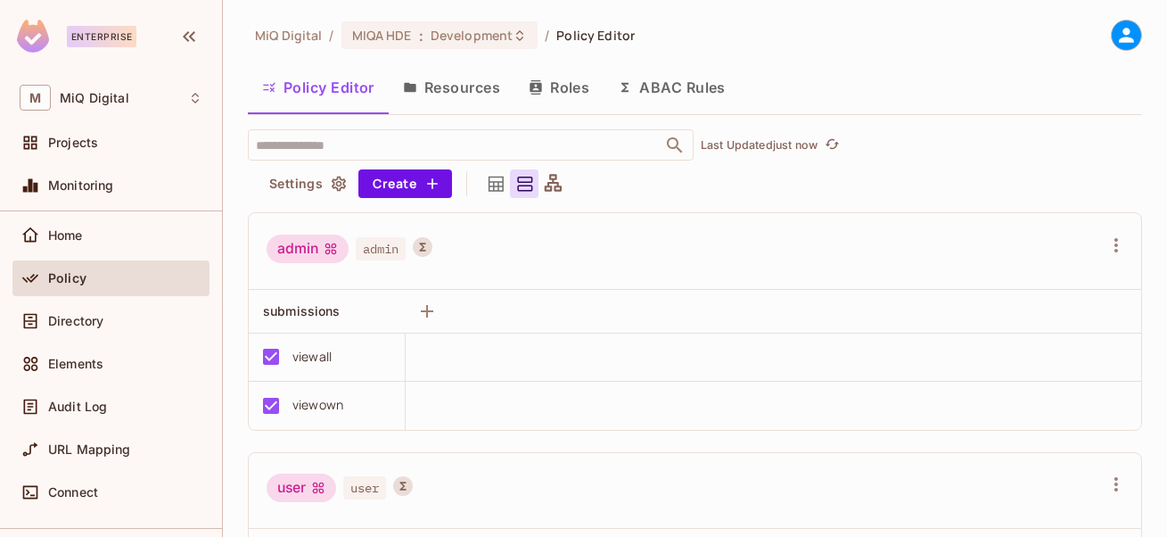
click at [460, 94] on button "Resources" at bounding box center [452, 87] width 126 height 45
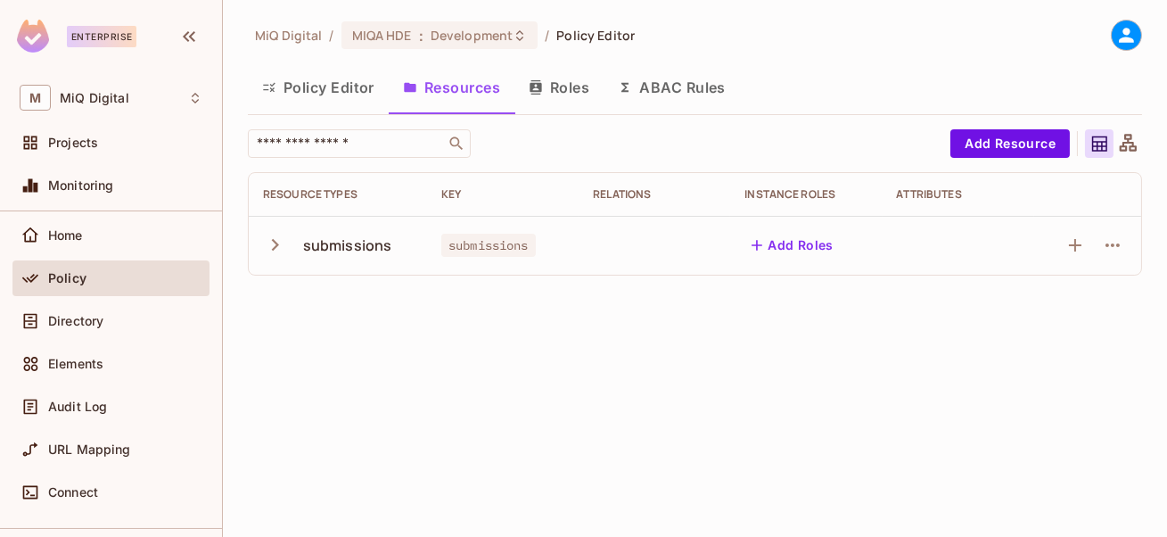
click at [356, 239] on div "submissions" at bounding box center [347, 245] width 89 height 20
click at [699, 85] on button "ABAC Rules" at bounding box center [671, 87] width 136 height 45
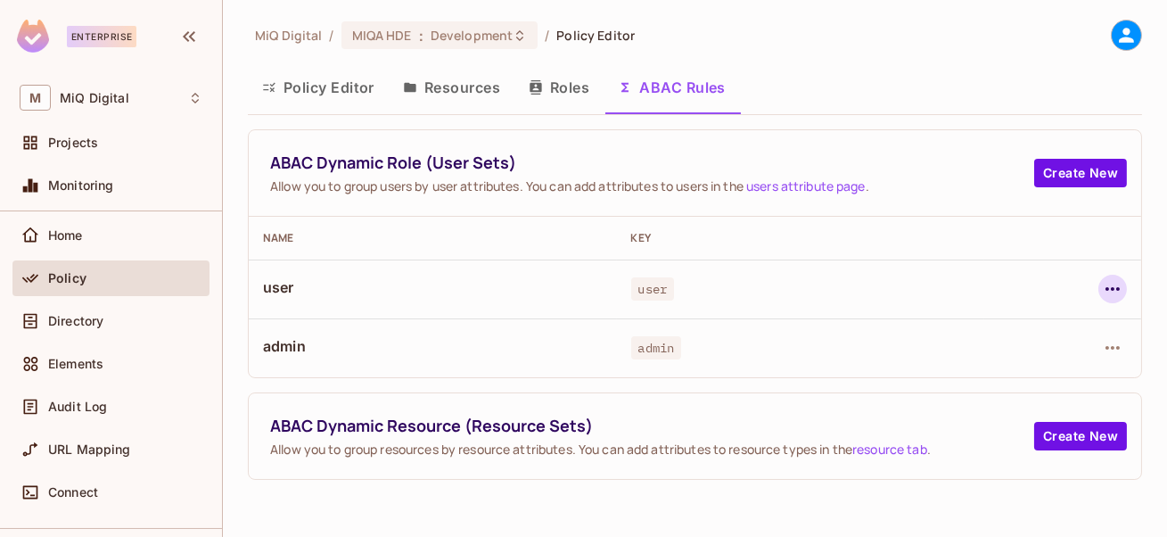
click at [1111, 293] on icon "button" at bounding box center [1112, 288] width 21 height 21
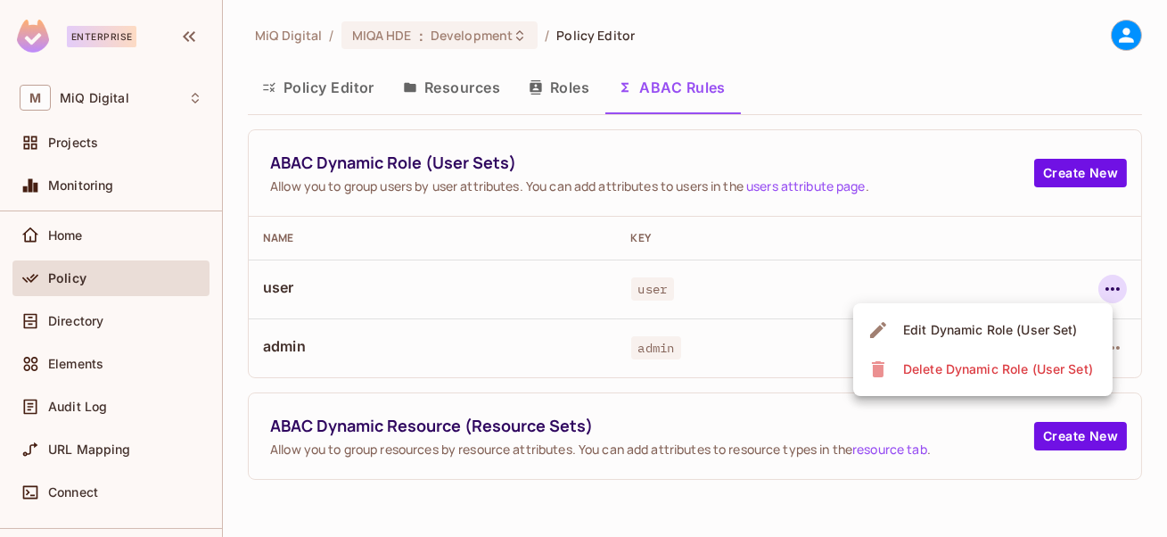
click at [987, 326] on div "Edit Dynamic Role (User Set)" at bounding box center [990, 330] width 175 height 18
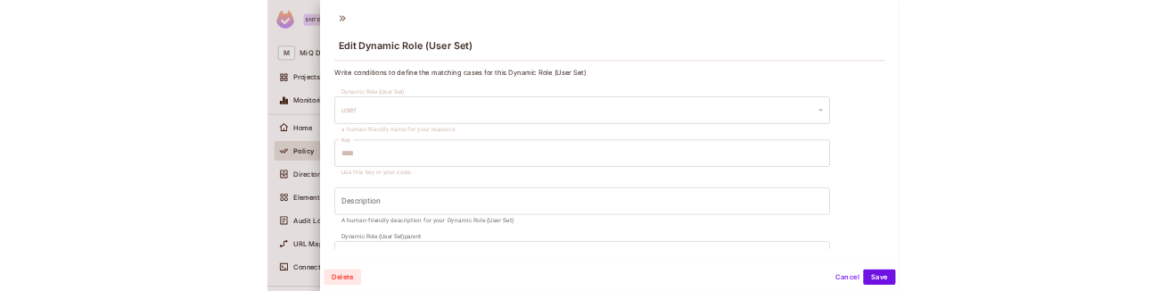
scroll to position [305, 0]
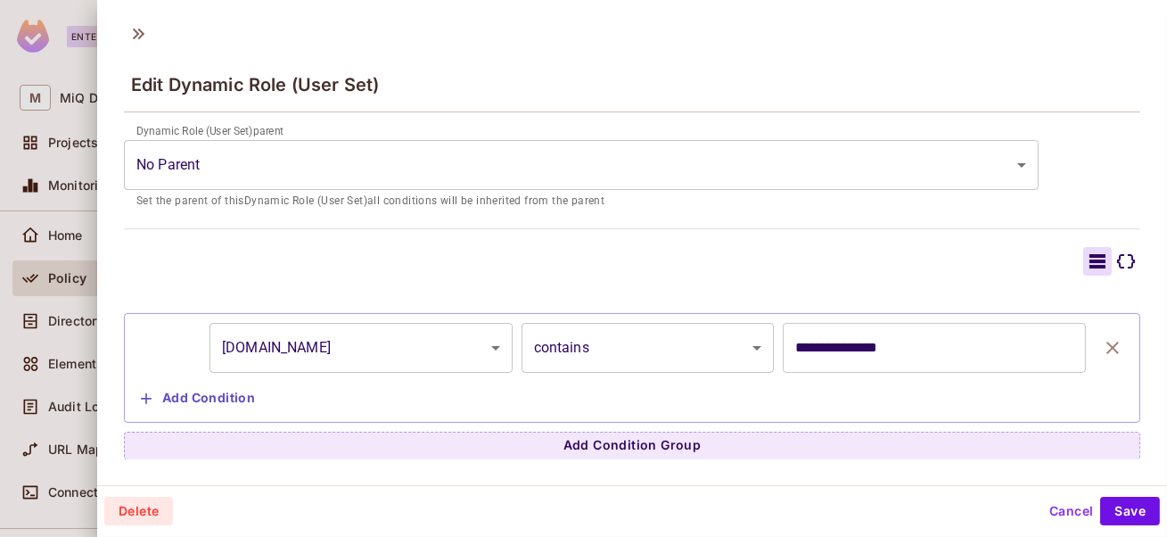
click at [1086, 504] on button "Cancel" at bounding box center [1071, 510] width 58 height 29
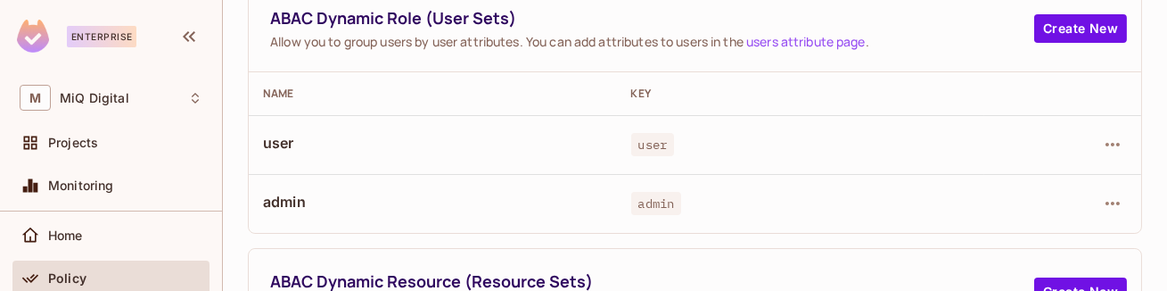
scroll to position [187, 0]
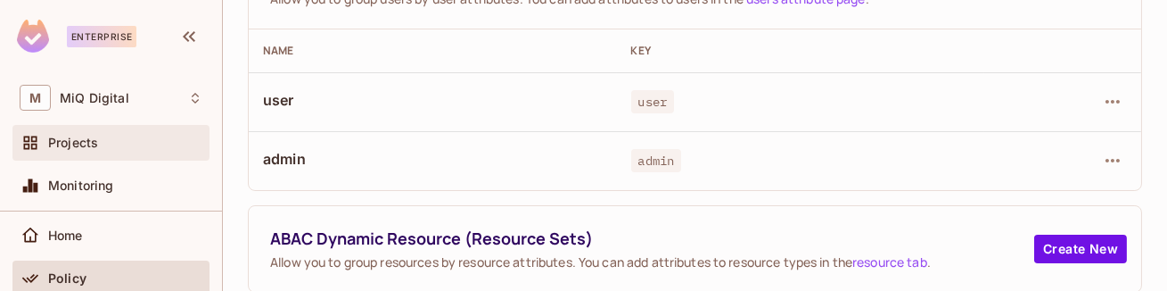
click at [102, 143] on div "Projects" at bounding box center [125, 142] width 154 height 14
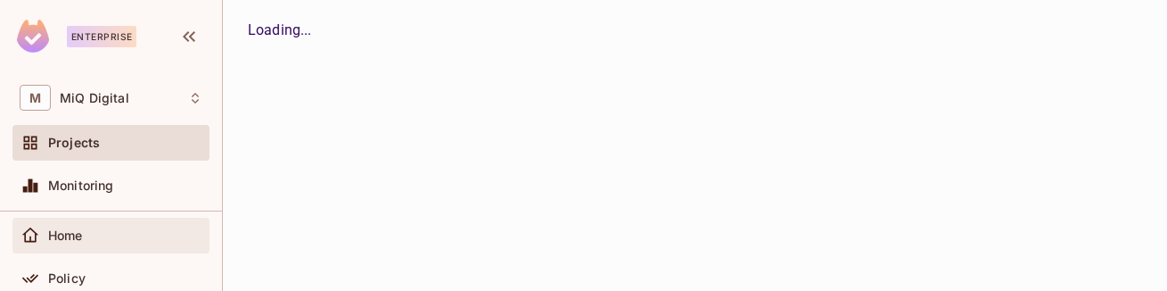
click at [103, 228] on div "Home" at bounding box center [125, 235] width 154 height 14
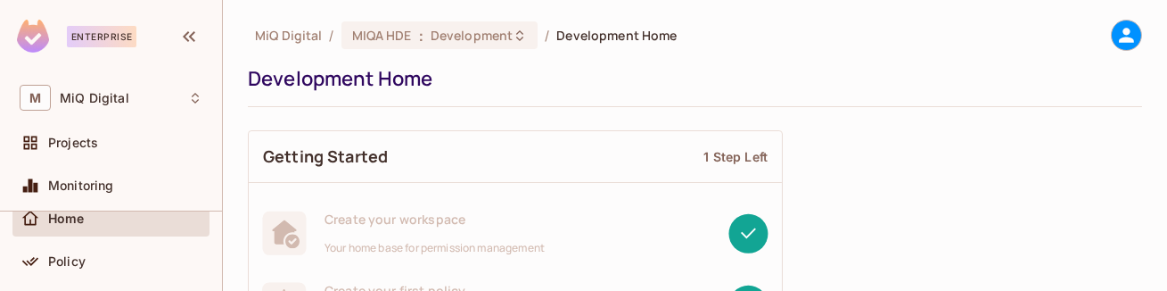
scroll to position [111, 0]
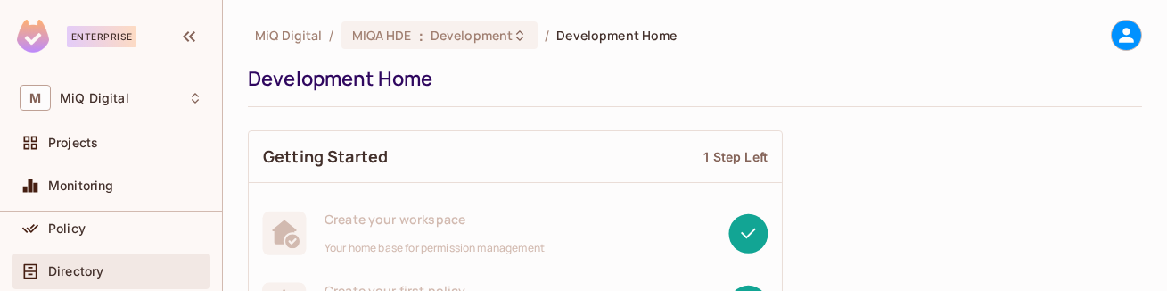
click at [94, 265] on span "Directory" at bounding box center [75, 271] width 55 height 14
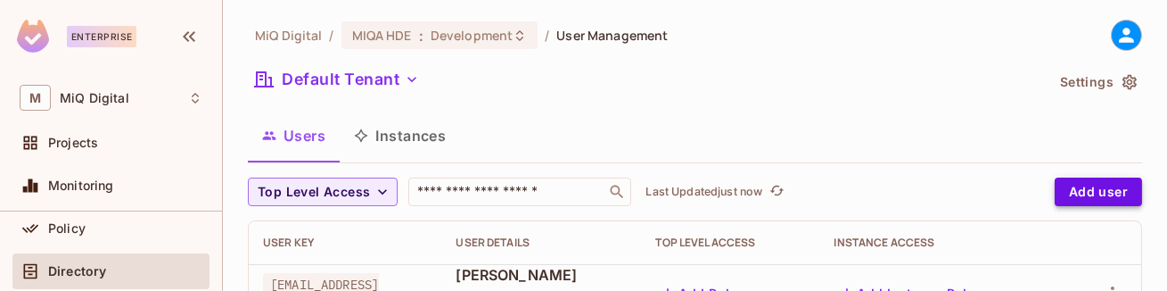
click at [1072, 200] on button "Add user" at bounding box center [1097, 191] width 87 height 29
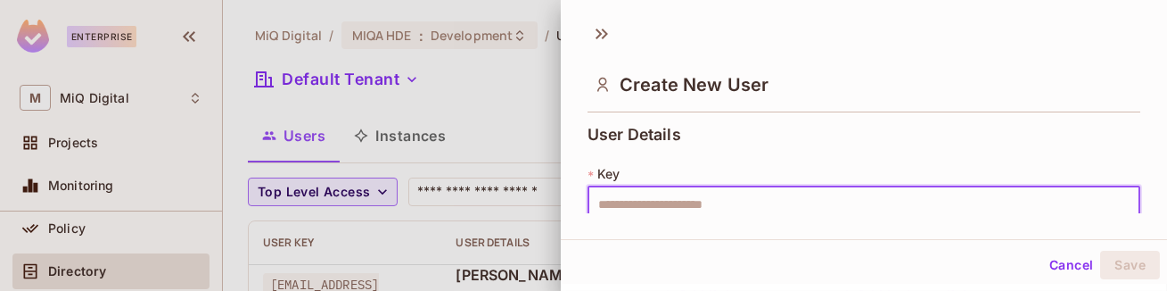
scroll to position [10, 0]
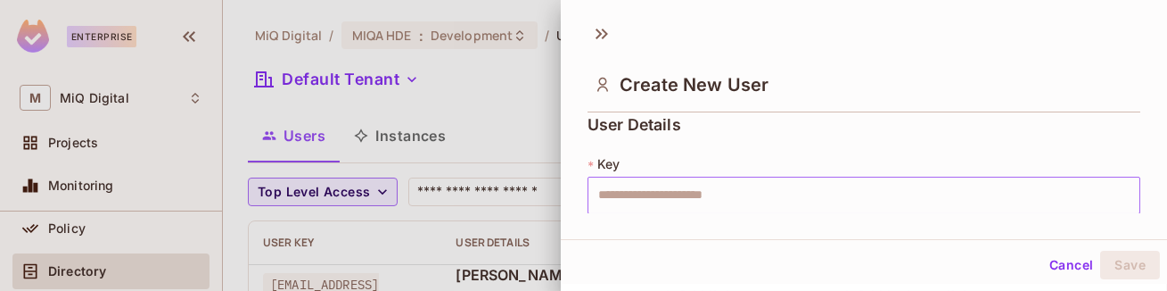
click at [678, 195] on input "text" at bounding box center [863, 194] width 553 height 37
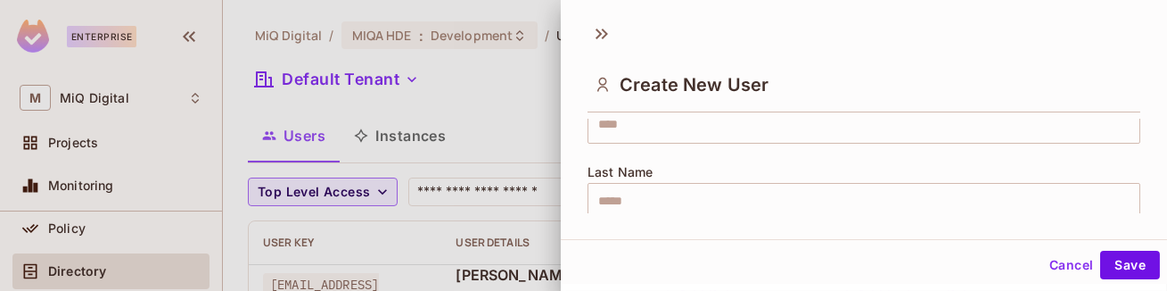
scroll to position [132, 0]
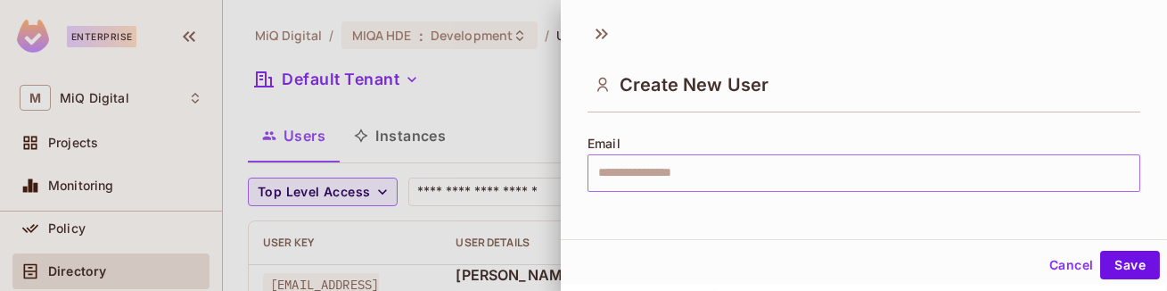
type input "**********"
click at [702, 160] on input "text" at bounding box center [863, 172] width 553 height 37
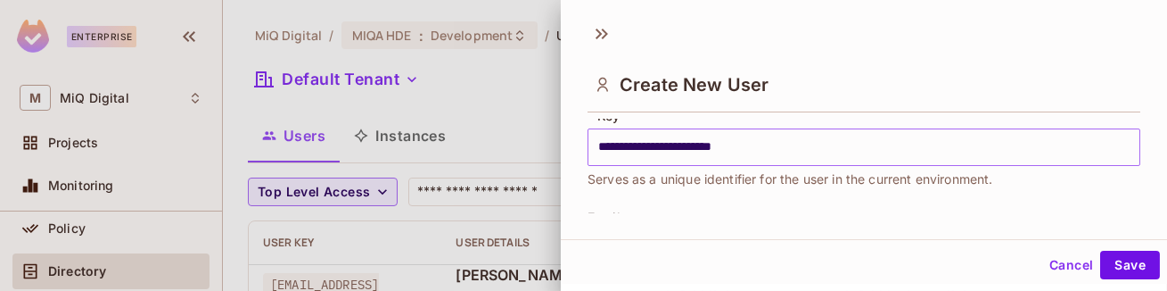
click at [696, 158] on input "**********" at bounding box center [863, 146] width 553 height 37
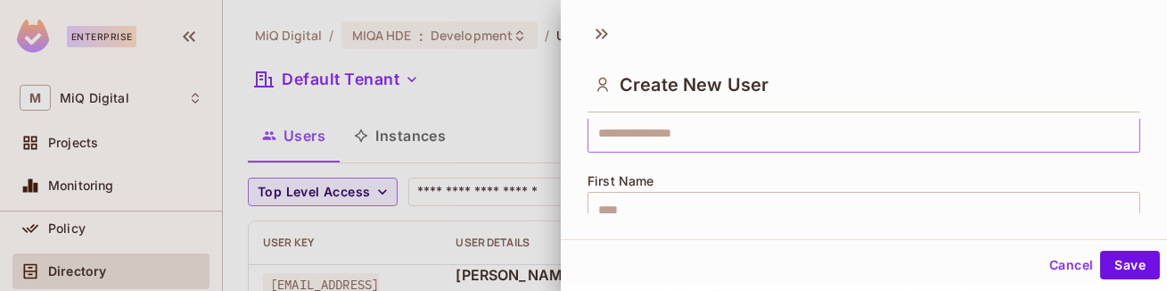
click at [657, 142] on input "text" at bounding box center [863, 133] width 553 height 37
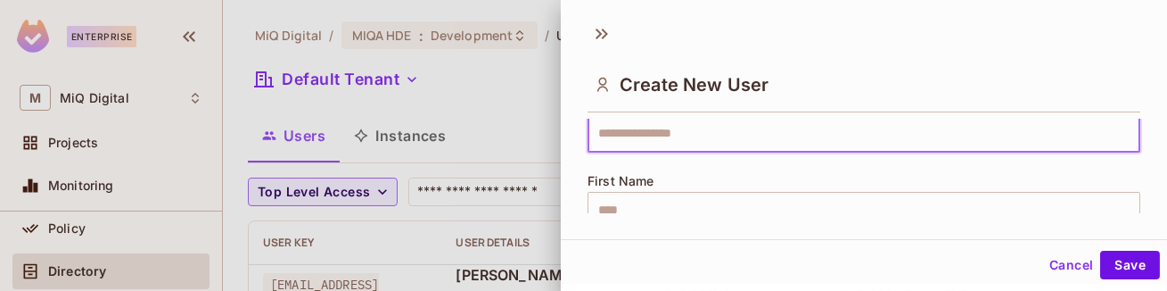
paste input "**********"
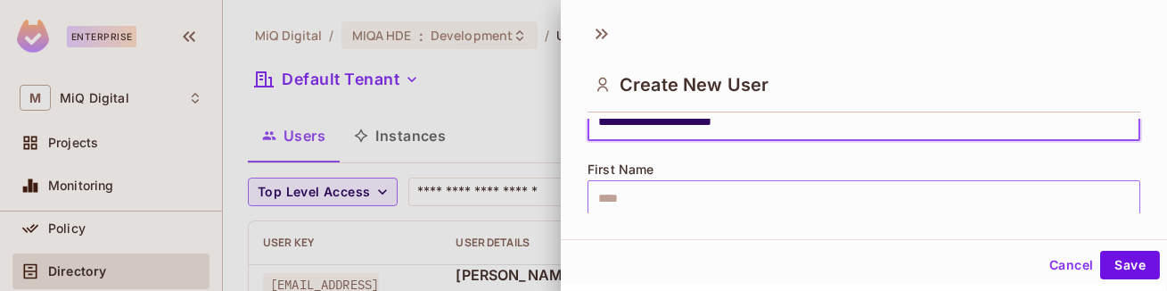
type input "**********"
click at [628, 198] on input "text" at bounding box center [863, 198] width 553 height 37
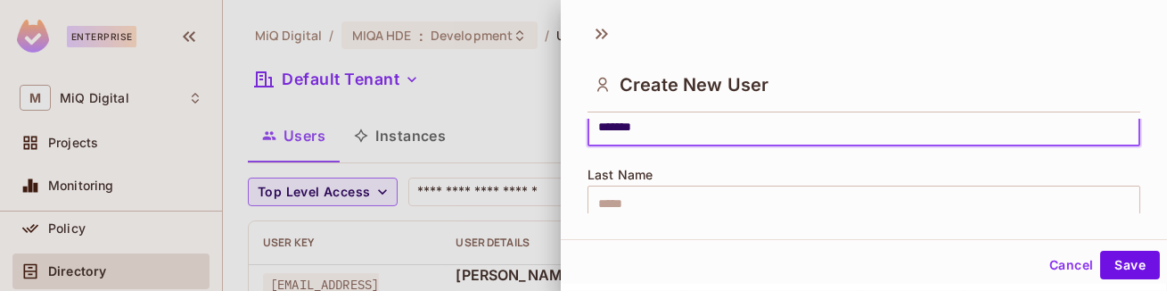
scroll to position [258, 0]
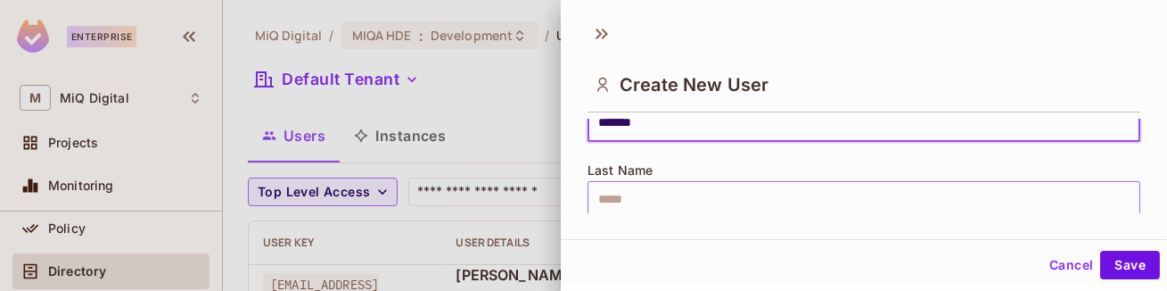
type input "*******"
click at [635, 200] on input "text" at bounding box center [863, 199] width 553 height 37
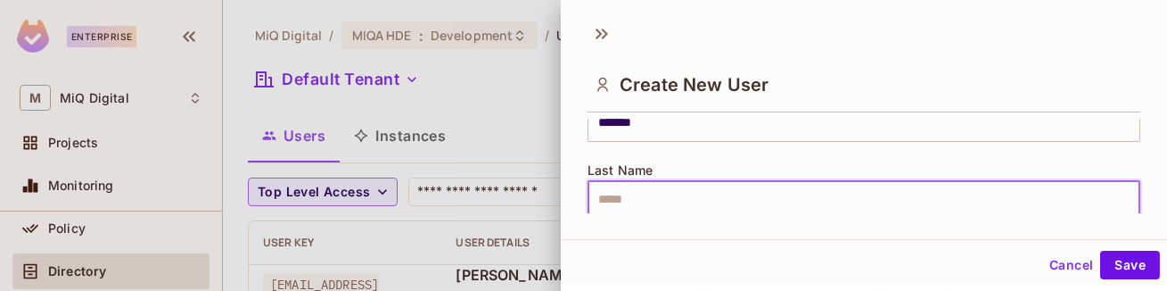
paste input "**********"
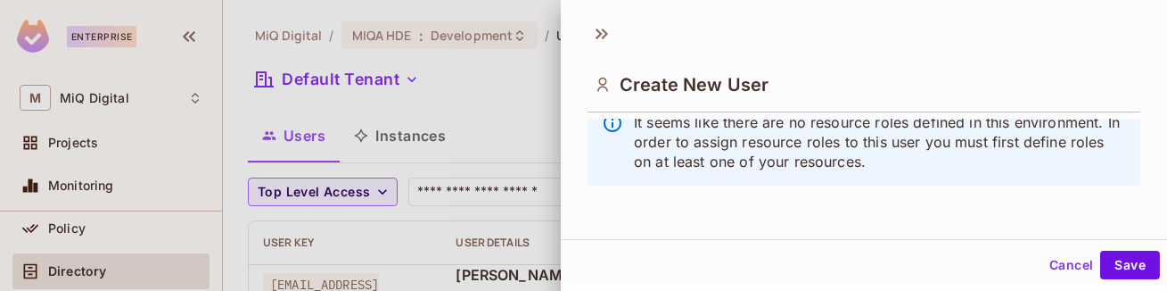
scroll to position [3, 0]
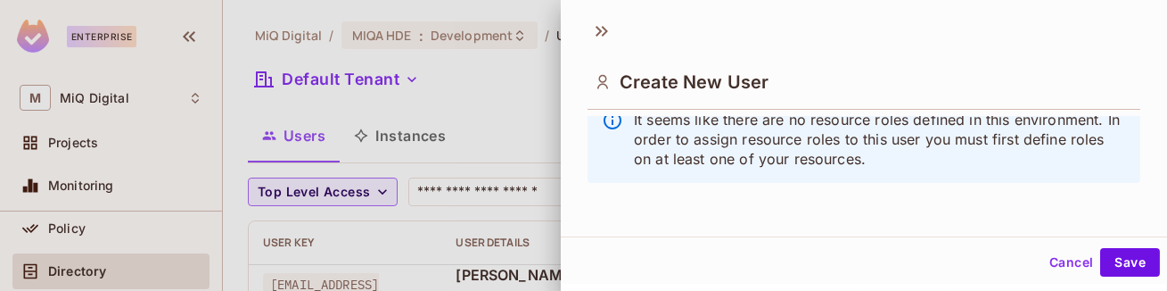
type input "*"
click at [1115, 264] on button "Save" at bounding box center [1130, 262] width 60 height 29
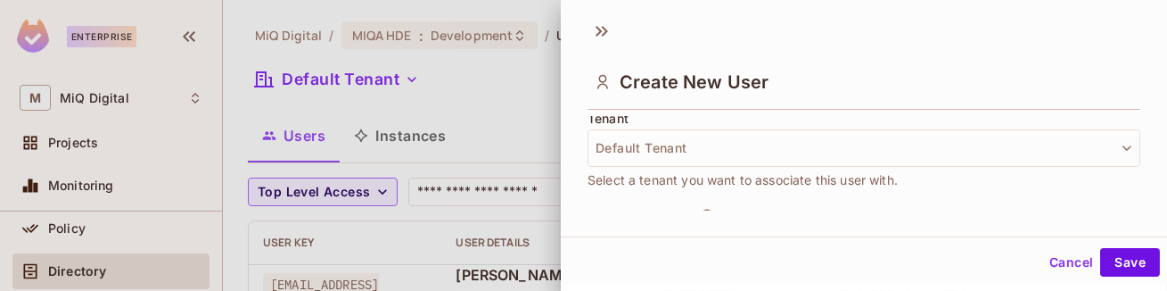
scroll to position [427, 0]
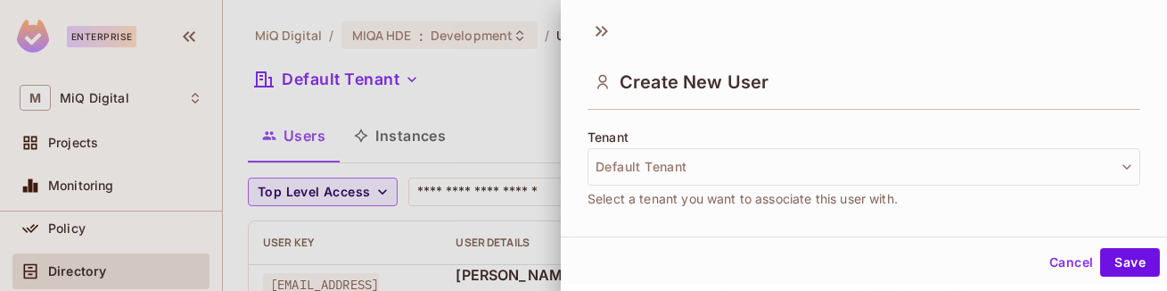
click at [749, 175] on button "Default Tenant" at bounding box center [863, 166] width 553 height 37
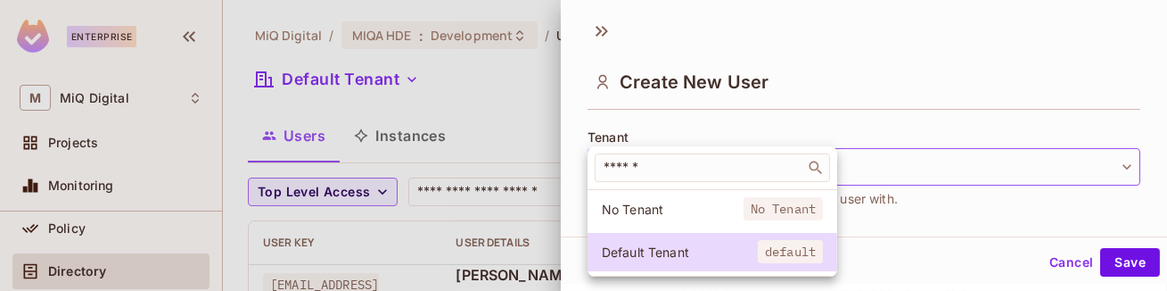
click at [677, 211] on span "No Tenant" at bounding box center [673, 209] width 142 height 17
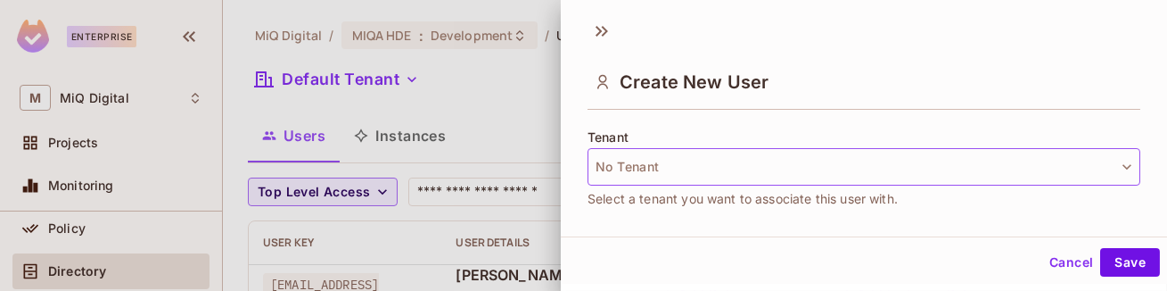
scroll to position [551, 0]
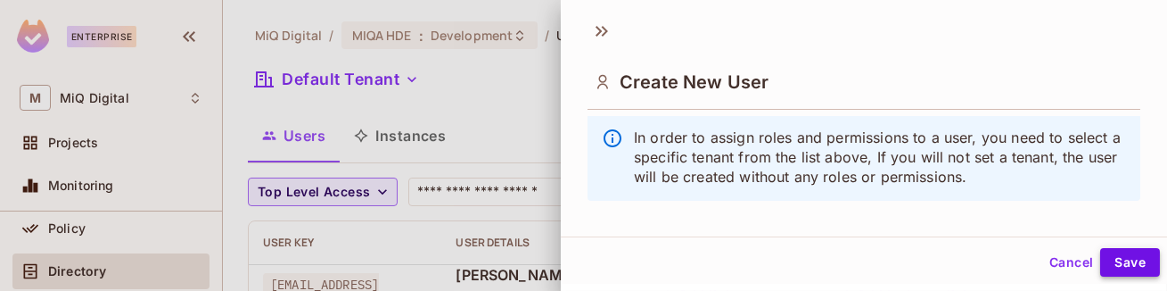
click at [1135, 261] on button "Save" at bounding box center [1130, 262] width 60 height 29
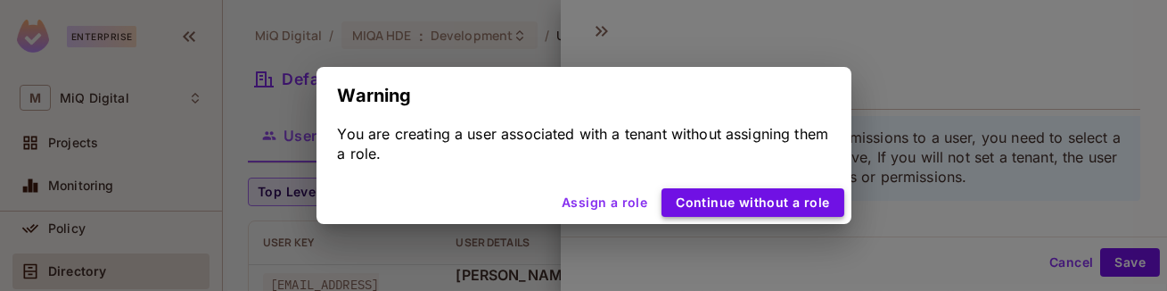
click at [709, 200] on button "Continue without a role" at bounding box center [752, 202] width 182 height 29
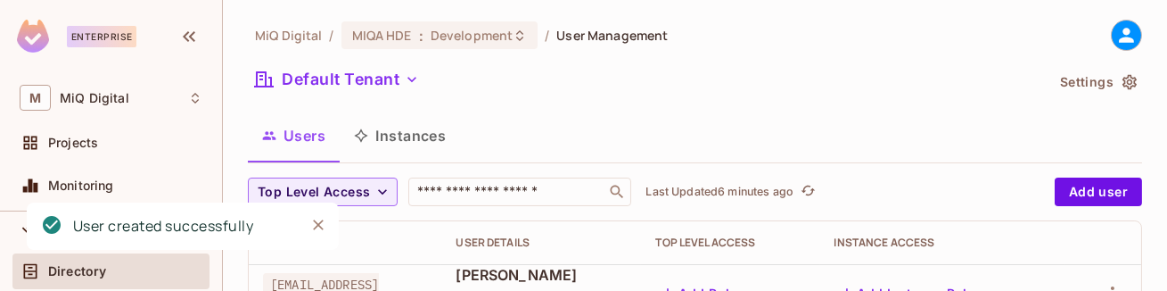
scroll to position [130, 0]
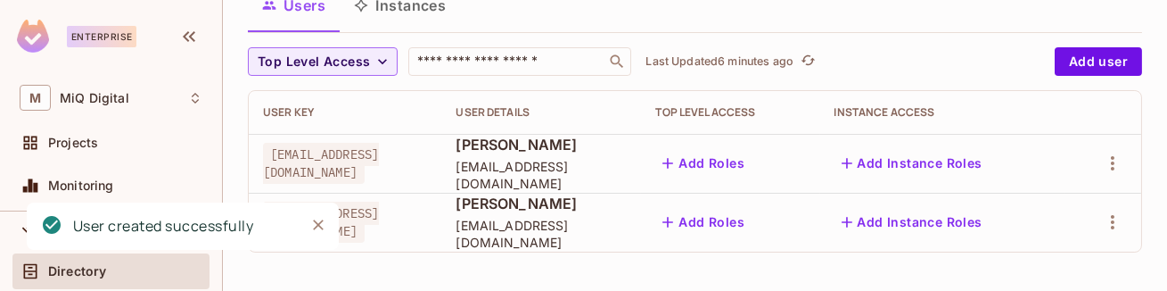
click at [317, 226] on icon "Close" at bounding box center [318, 225] width 18 height 18
